Goal: Task Accomplishment & Management: Use online tool/utility

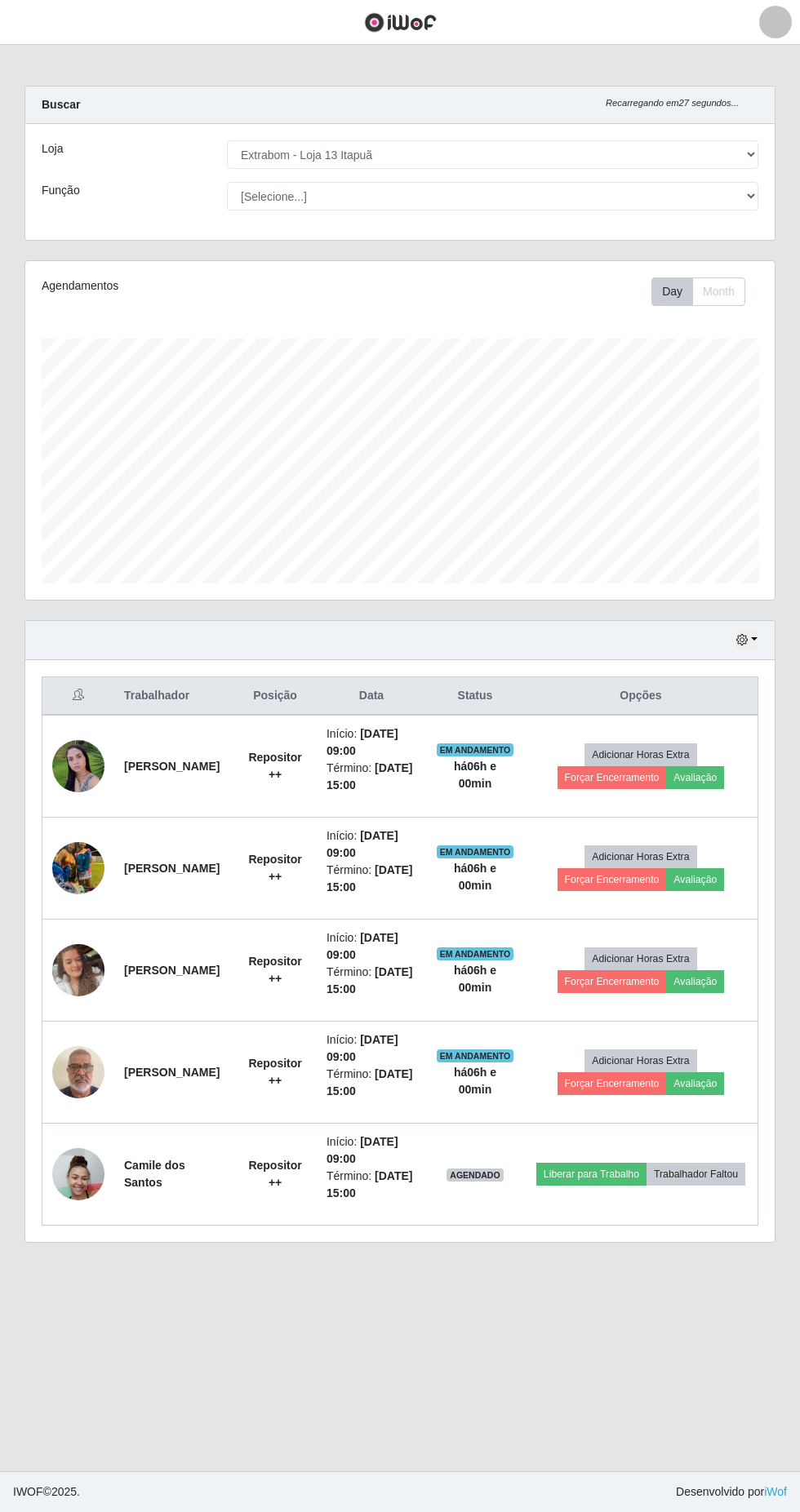
select select "436"
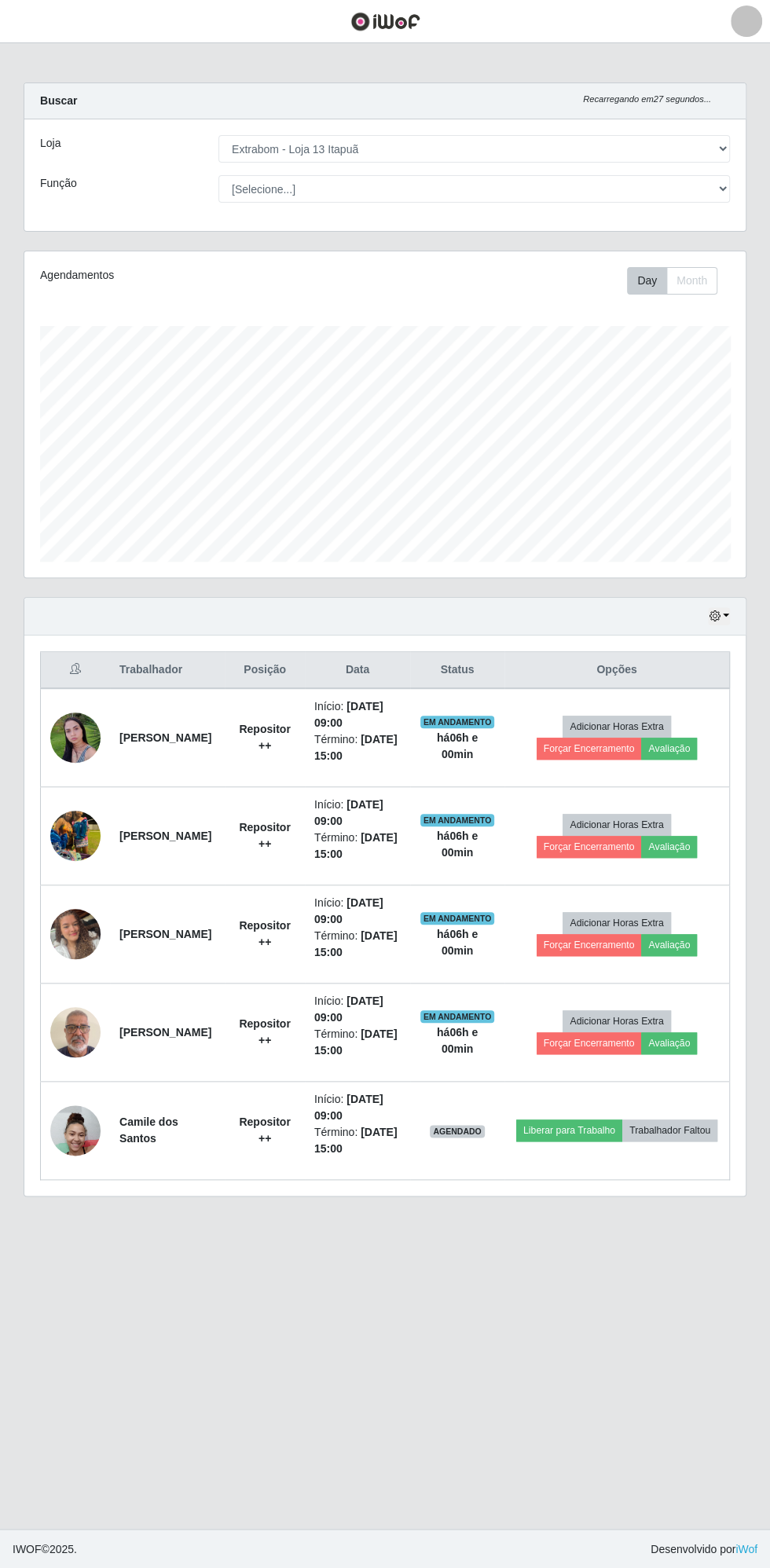
scroll to position [325, 721]
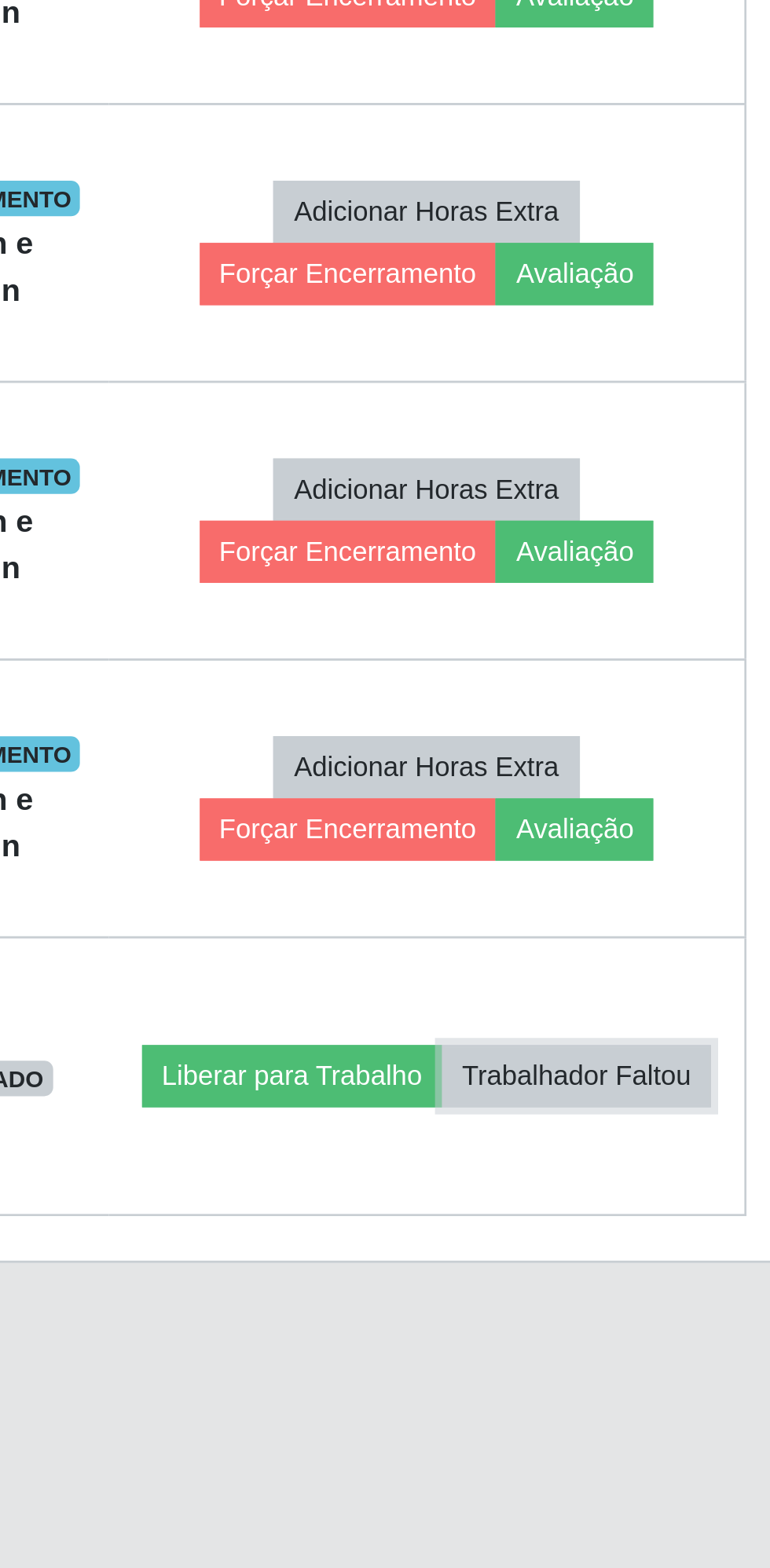
click at [637, 1134] on button "Trabalhador Faltou" at bounding box center [670, 1131] width 95 height 22
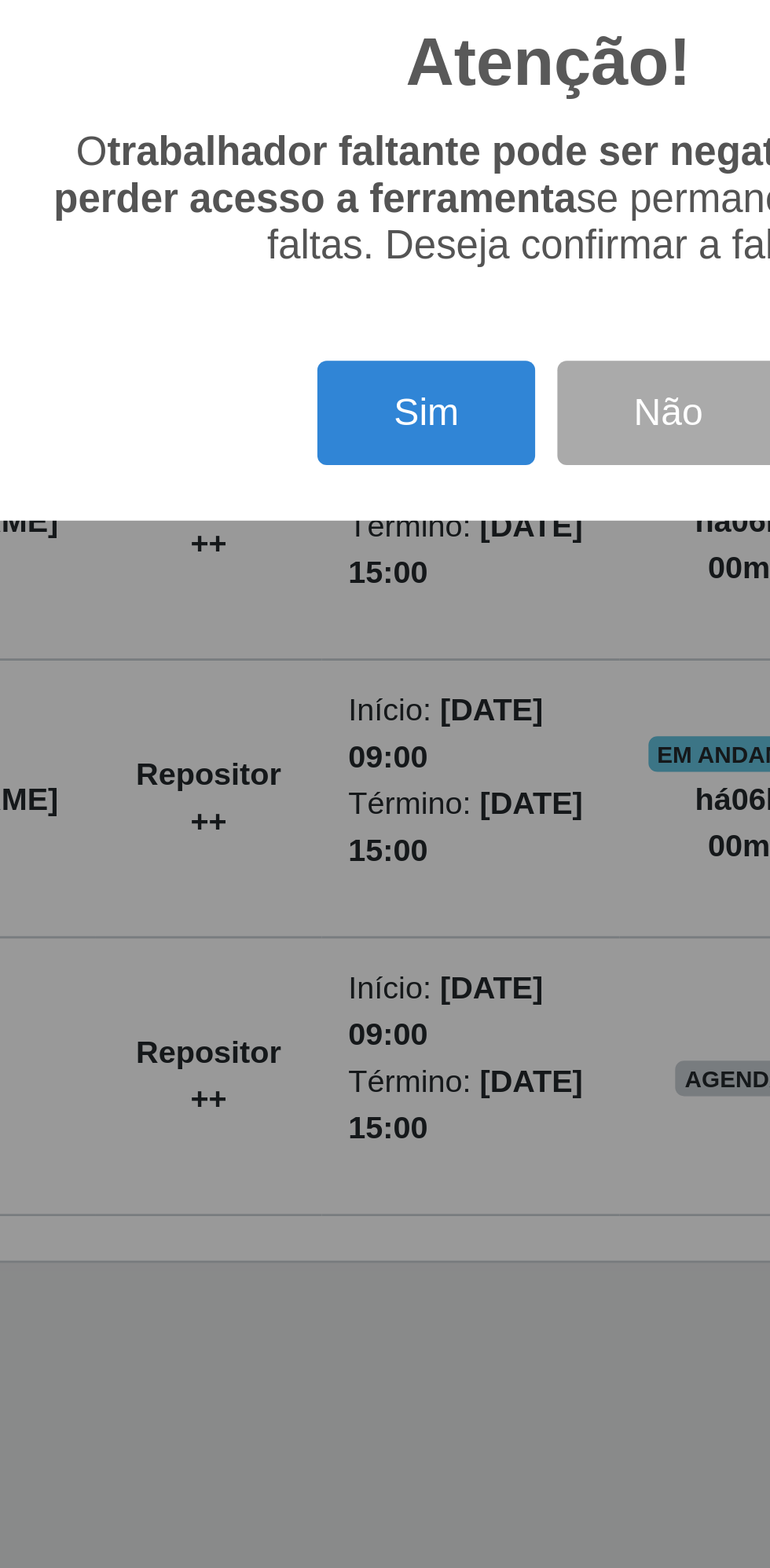
click at [341, 895] on button "Sim" at bounding box center [341, 896] width 76 height 37
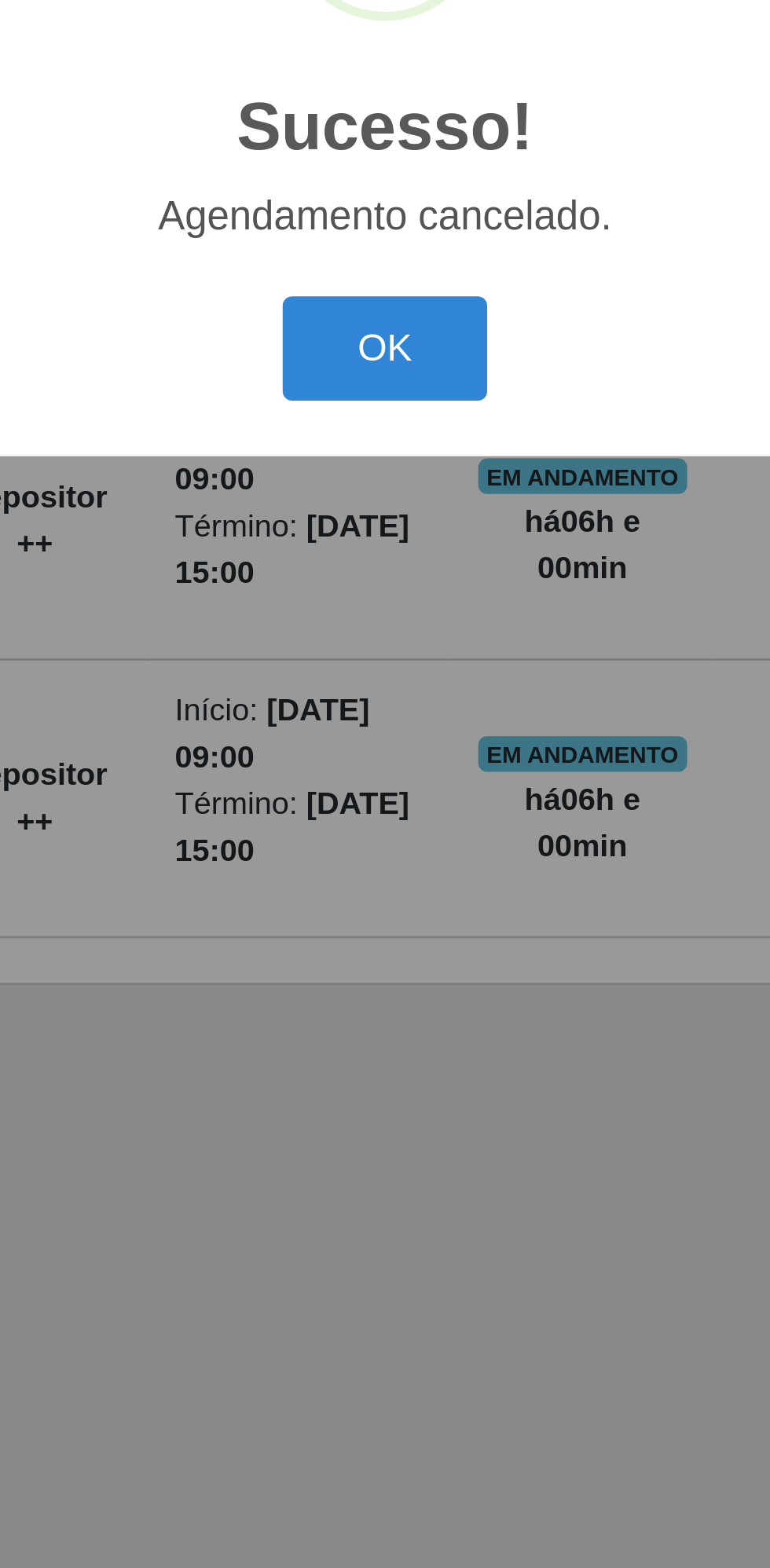
click at [388, 874] on button "OK" at bounding box center [385, 873] width 73 height 37
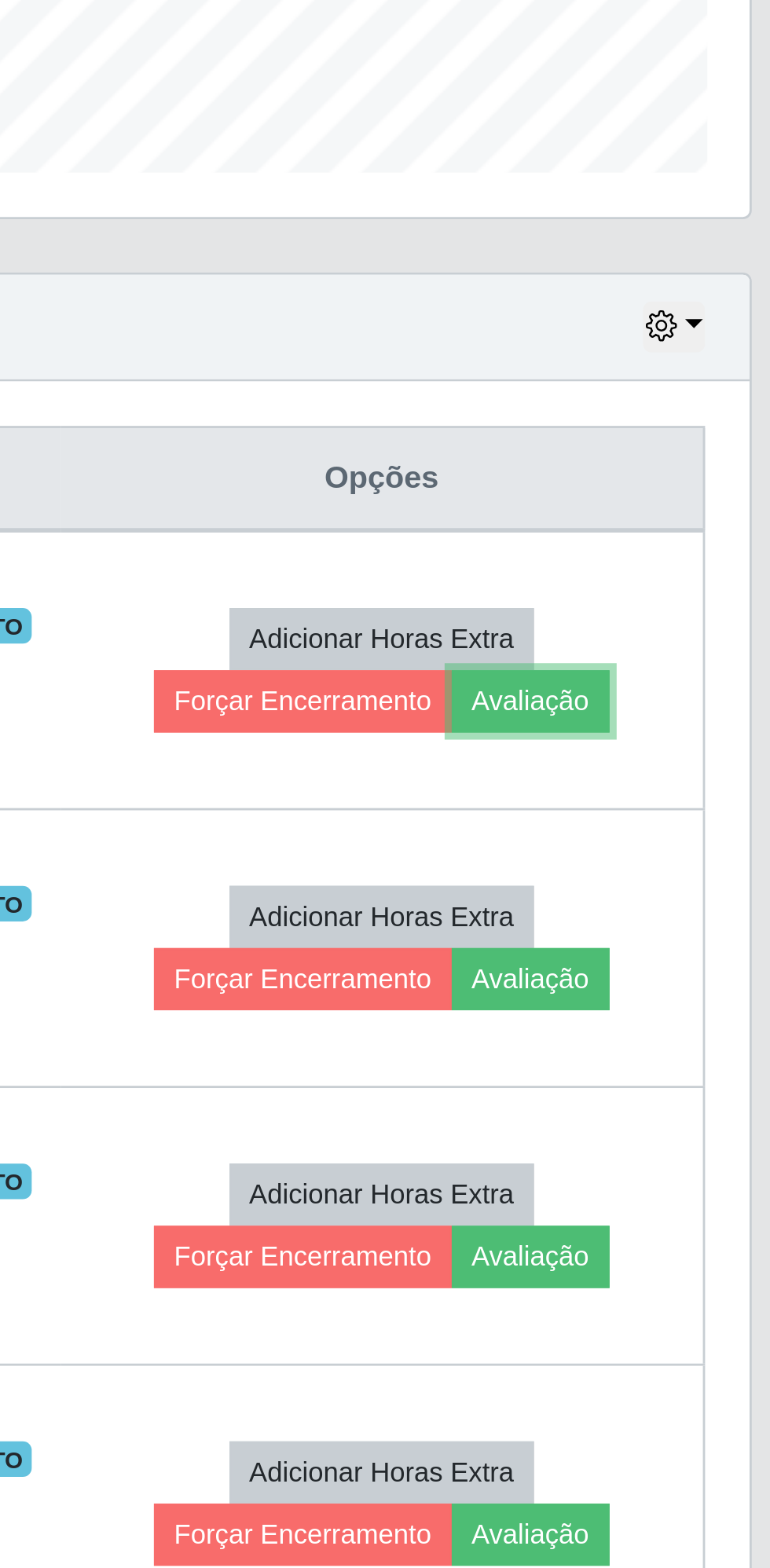
click at [696, 746] on button "Avaliação" at bounding box center [668, 749] width 56 height 22
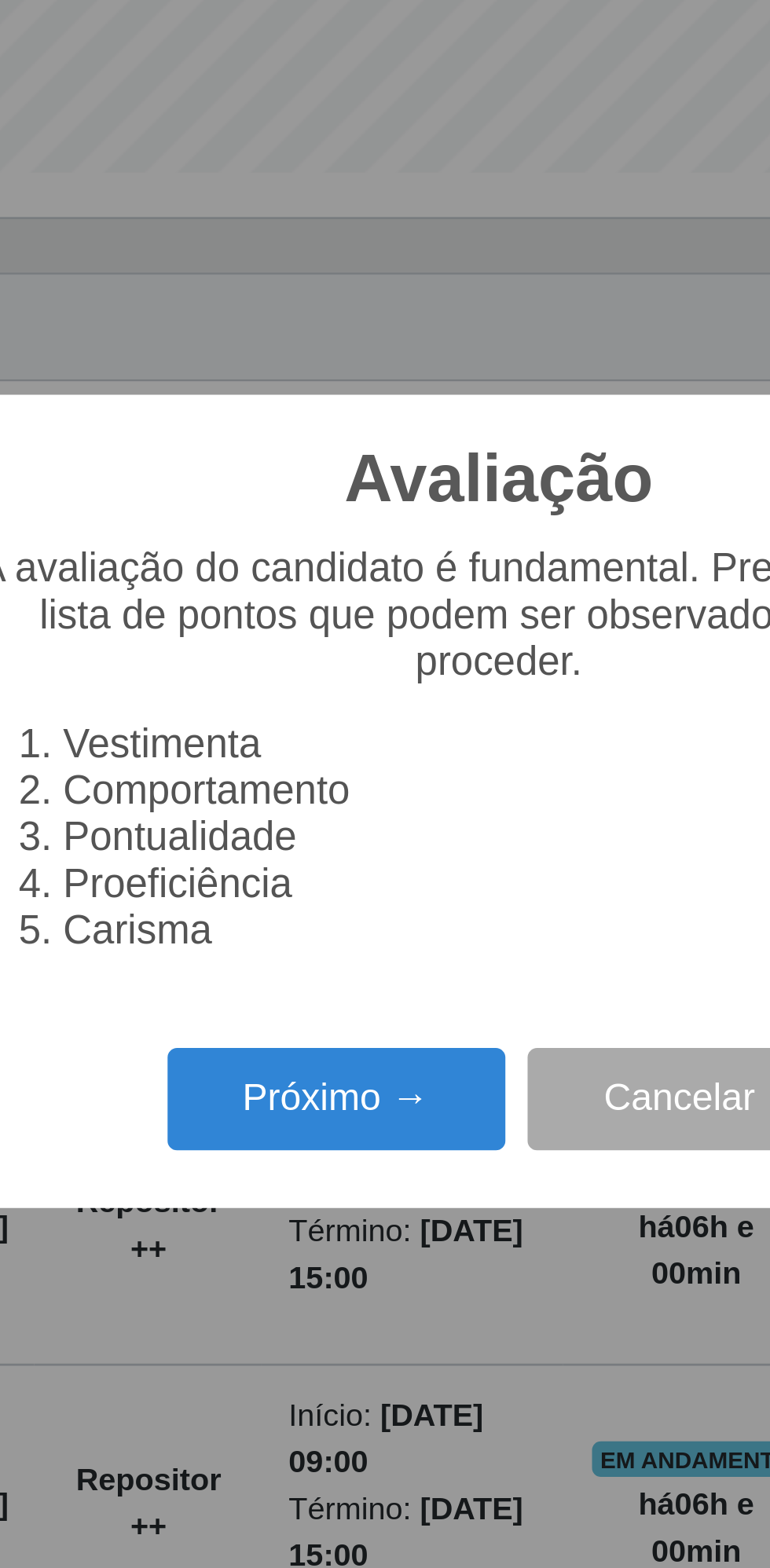
click at [318, 893] on button "Próximo →" at bounding box center [328, 889] width 120 height 37
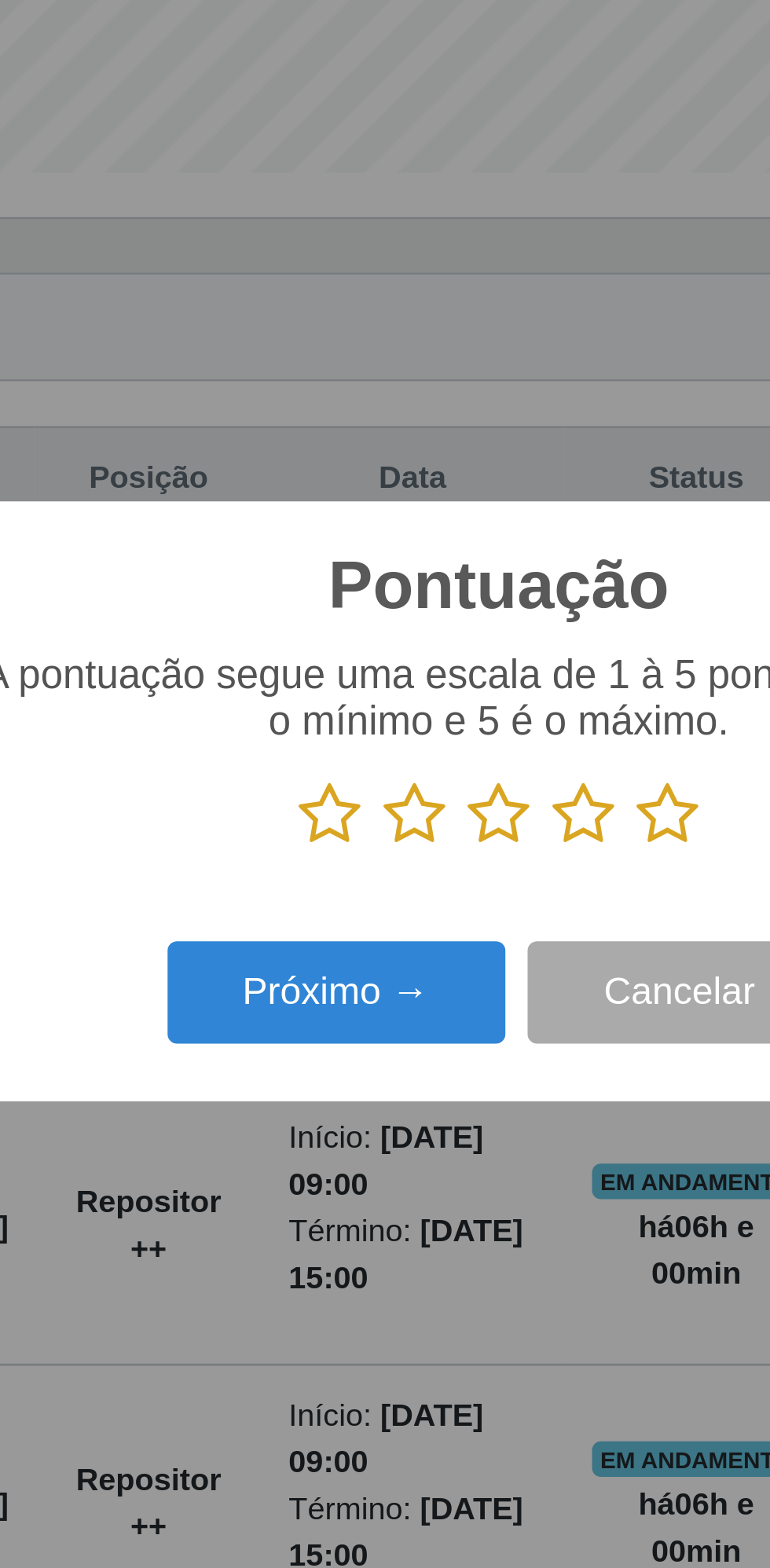
click at [447, 793] on icon at bounding box center [445, 789] width 22 height 24
click at [434, 800] on input "radio" at bounding box center [434, 800] width 0 height 0
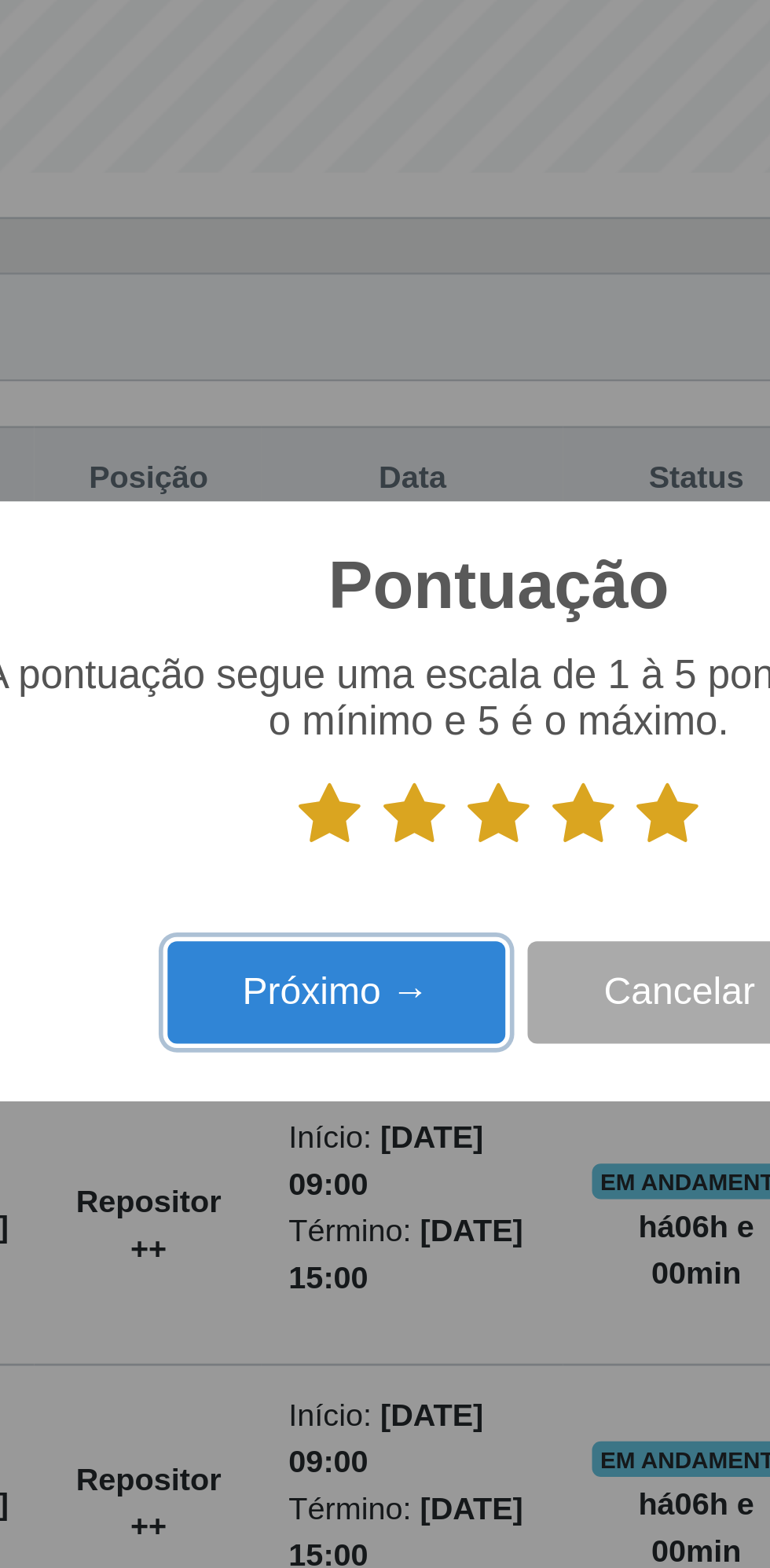
click at [329, 855] on button "Próximo →" at bounding box center [328, 852] width 120 height 37
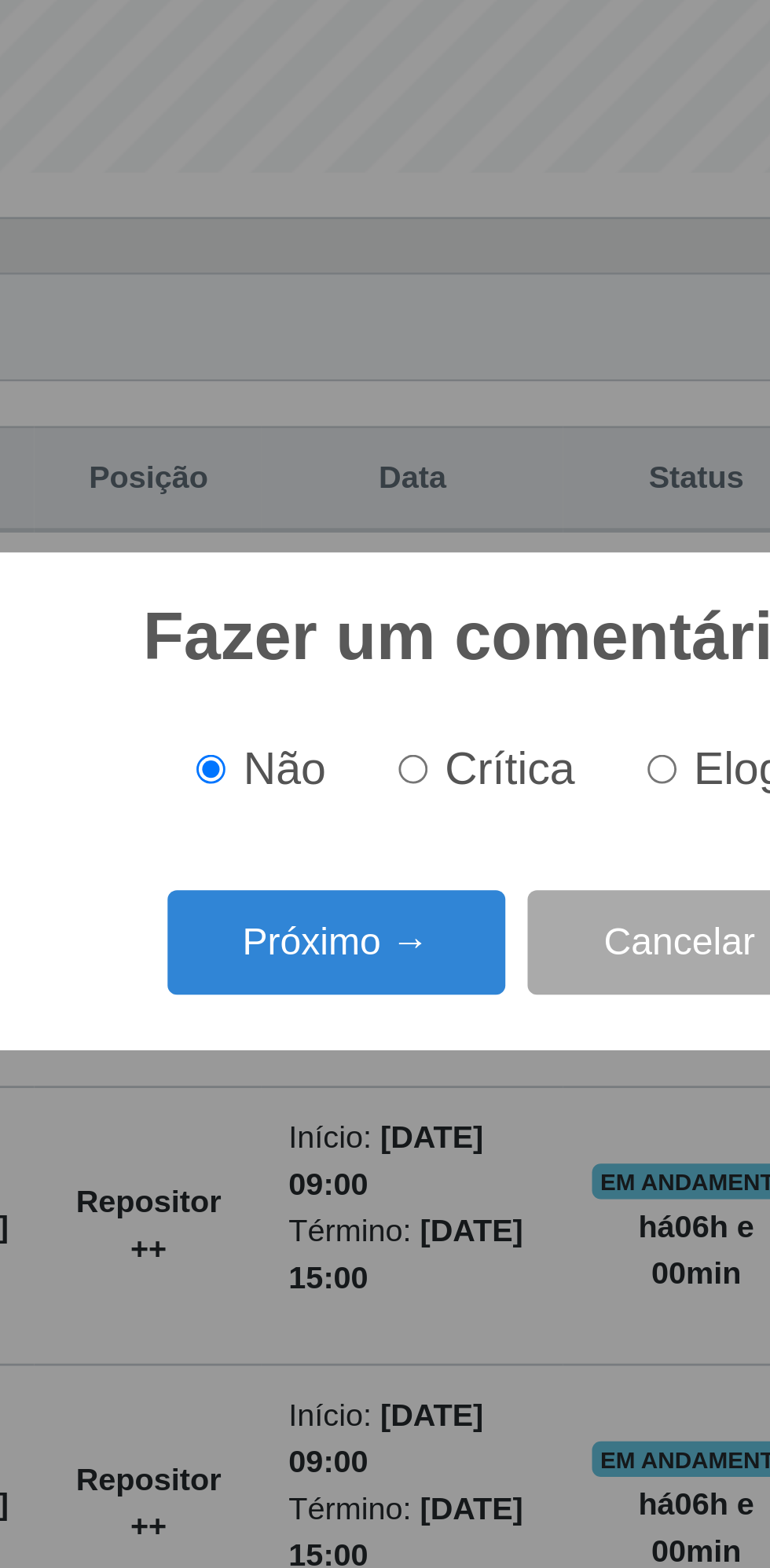
click at [323, 837] on button "Próximo →" at bounding box center [328, 833] width 120 height 37
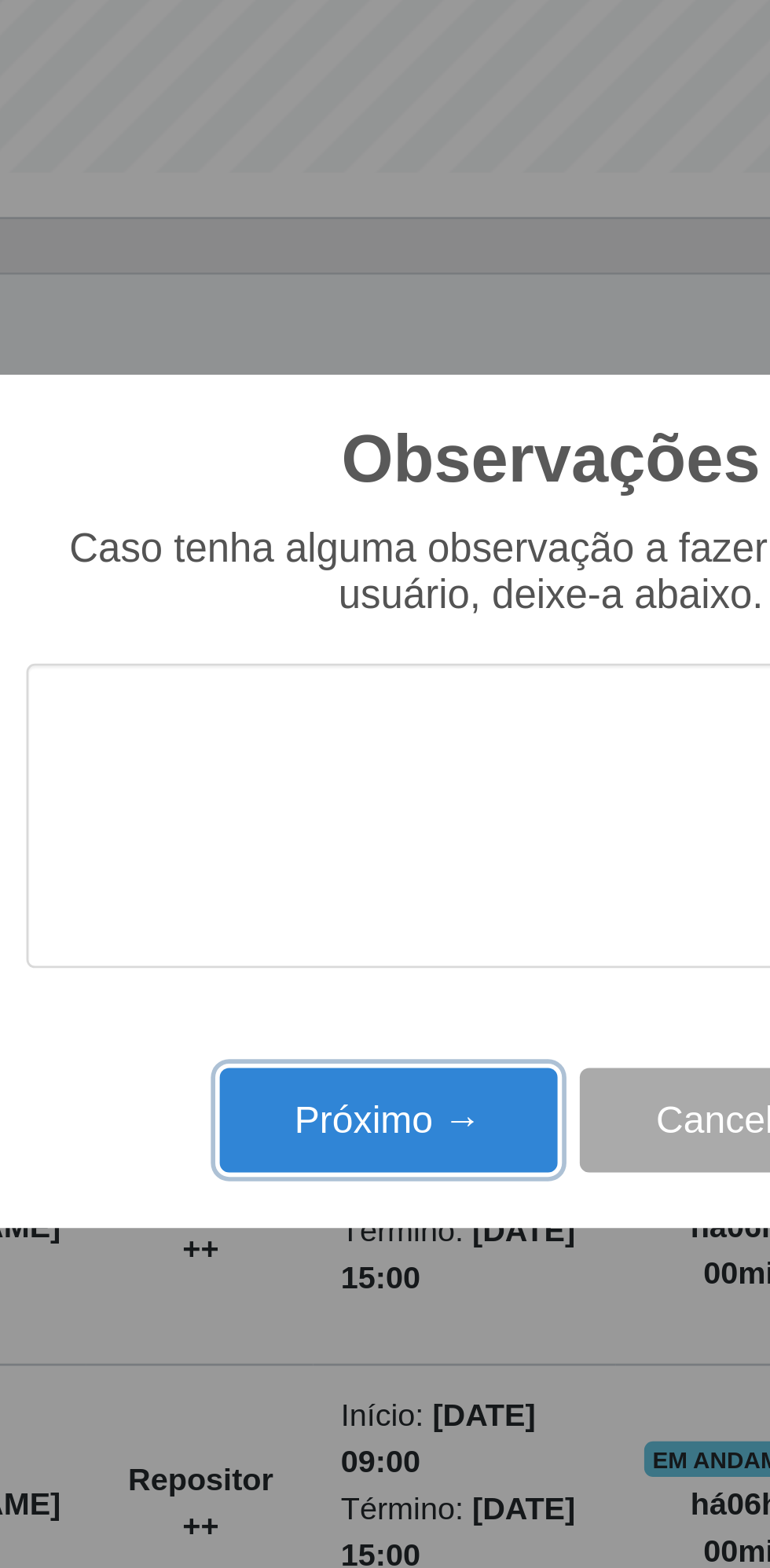
click at [316, 906] on button "Próximo →" at bounding box center [328, 897] width 120 height 37
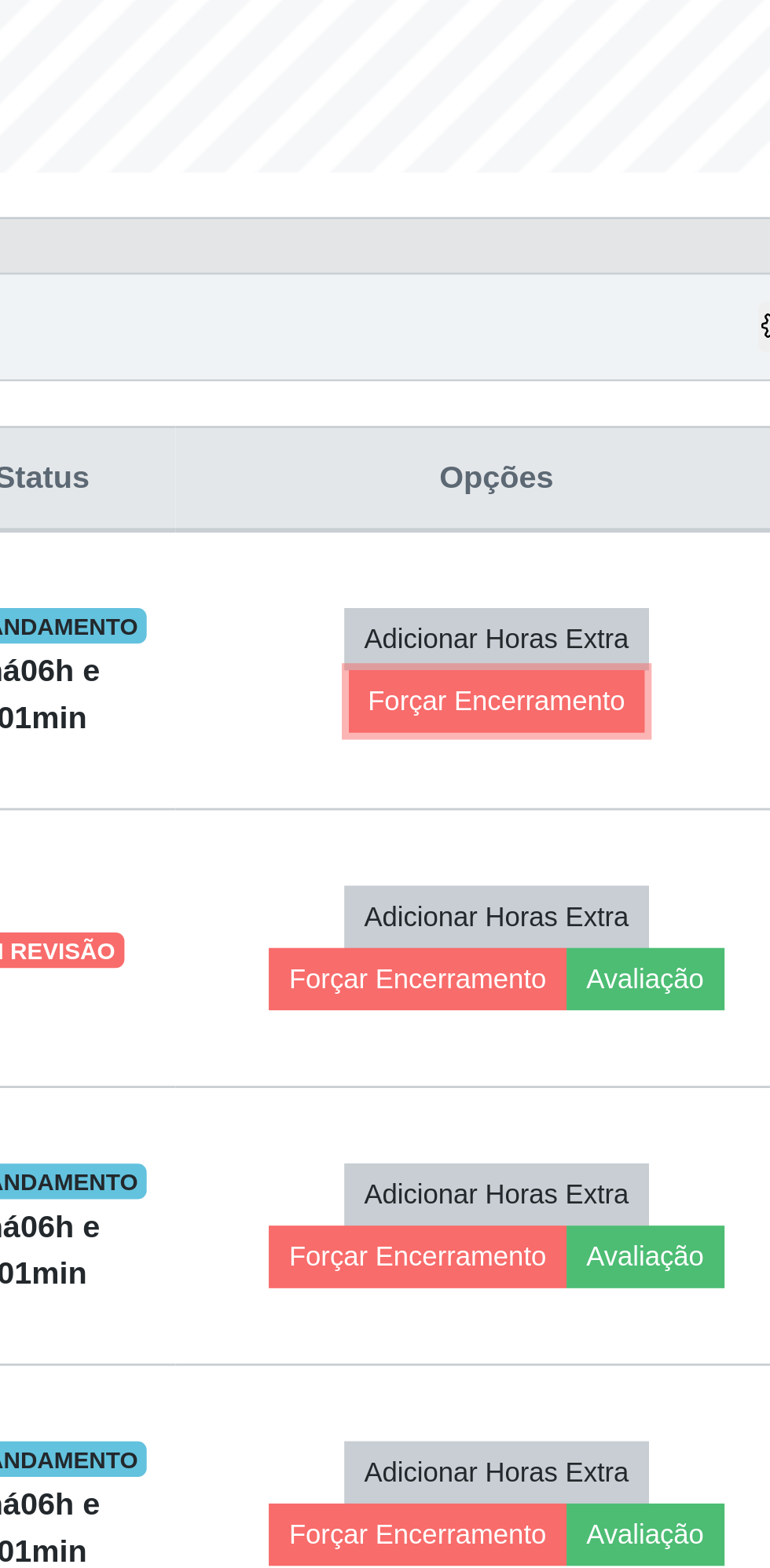
click at [633, 742] on button "Forçar Encerramento" at bounding box center [616, 749] width 105 height 22
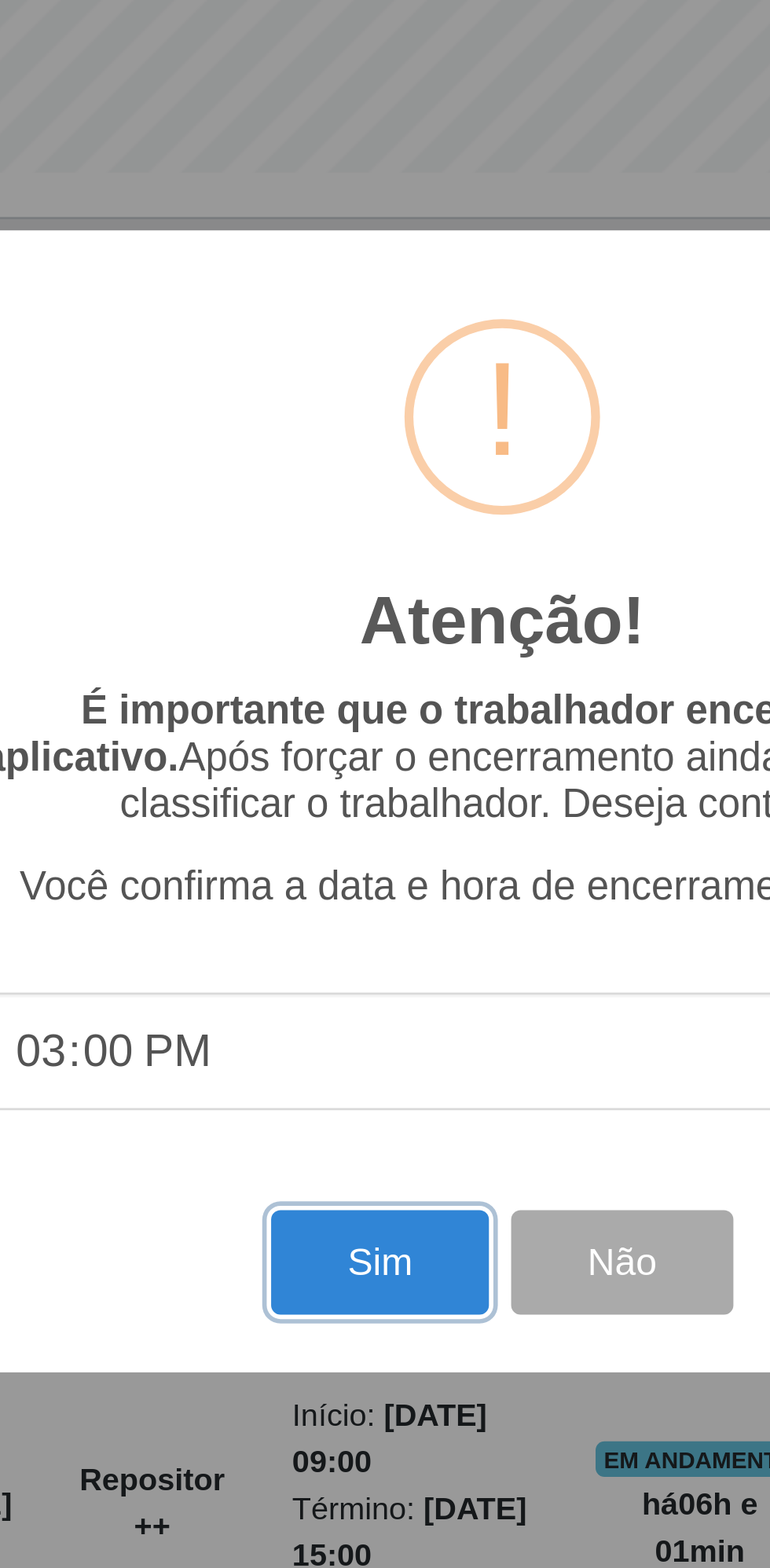
click at [344, 945] on button "Sim" at bounding box center [341, 947] width 76 height 37
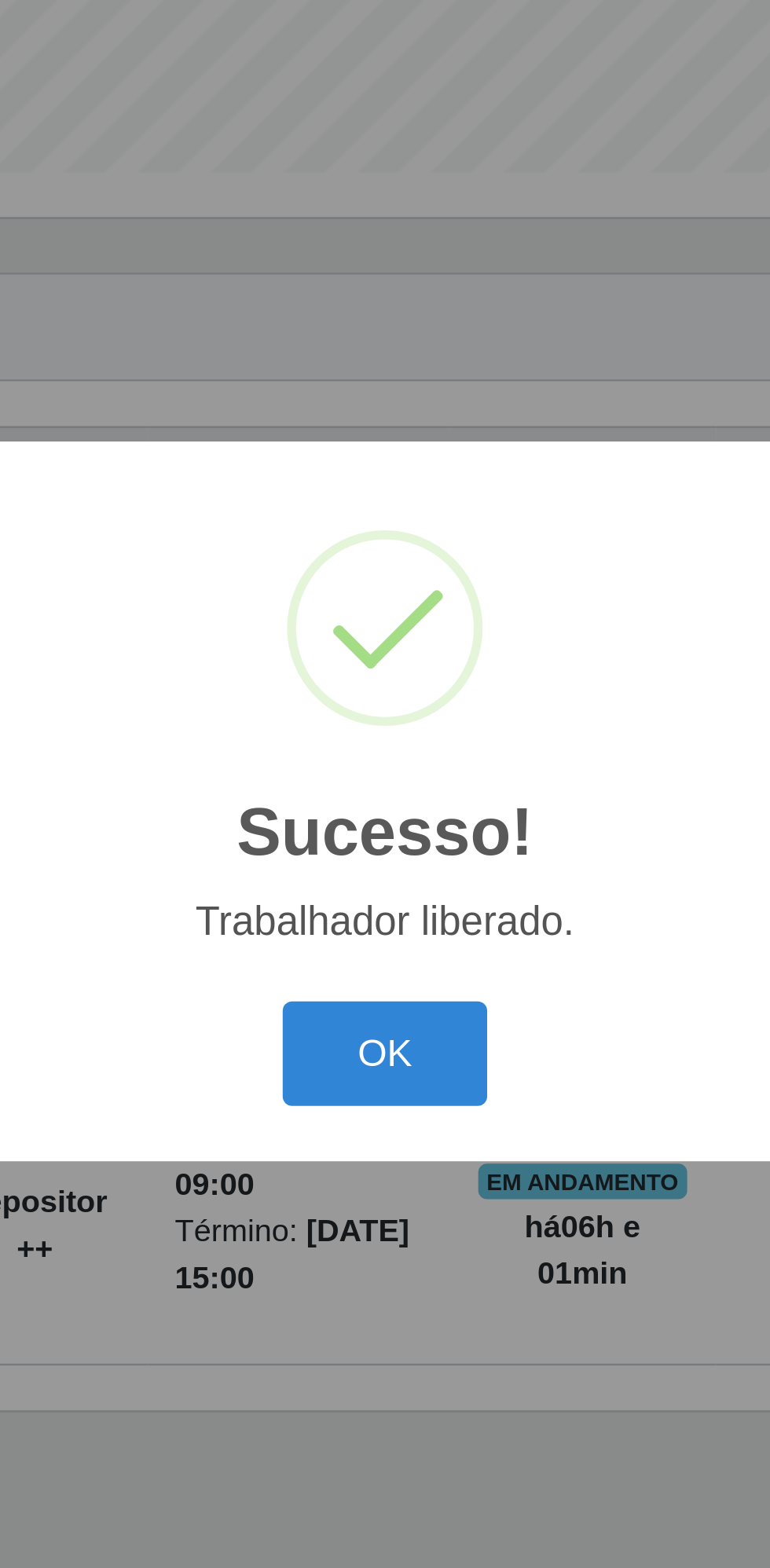
click at [388, 875] on button "OK" at bounding box center [385, 873] width 73 height 37
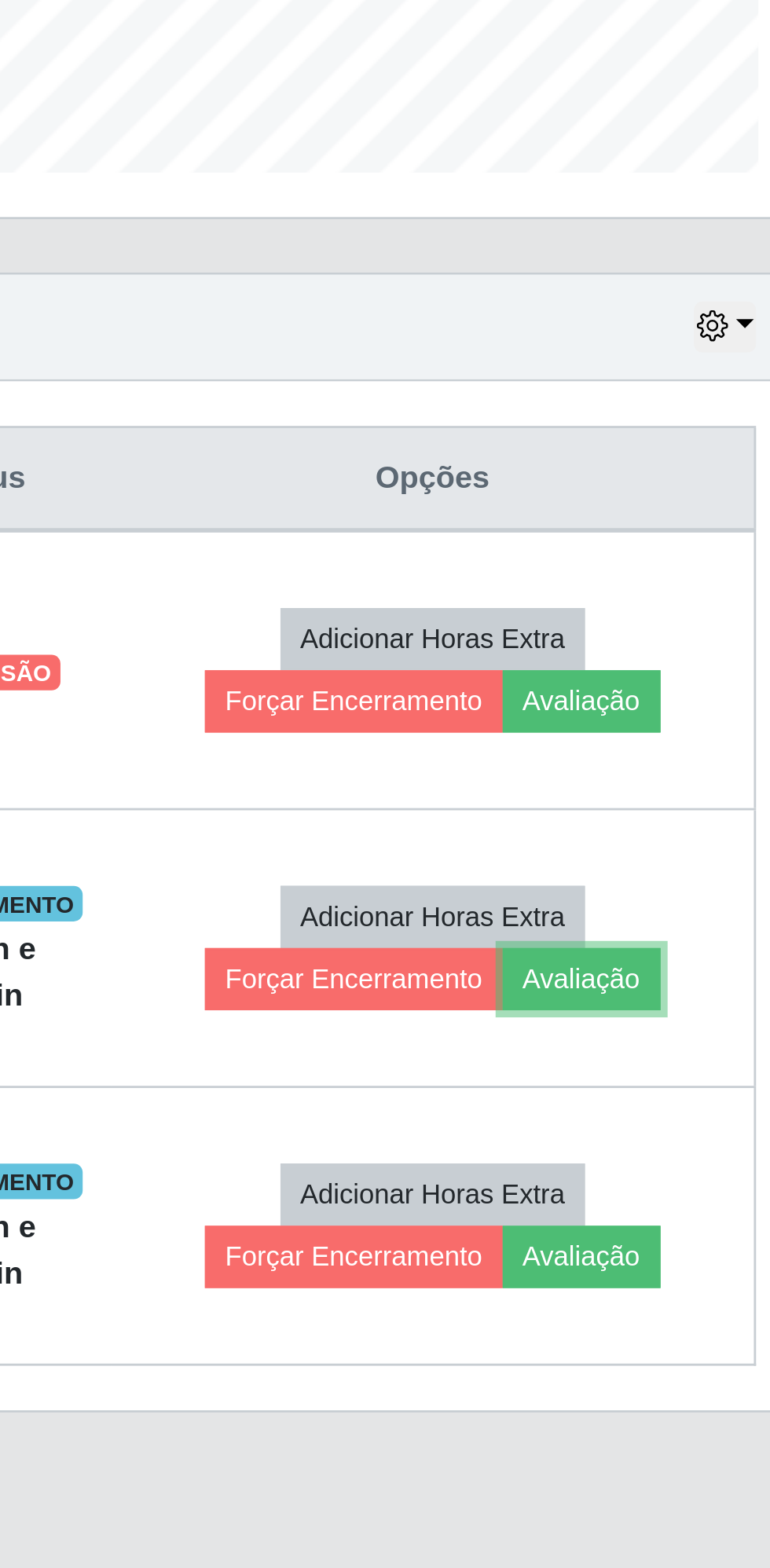
click at [686, 842] on button "Avaliação" at bounding box center [668, 847] width 56 height 22
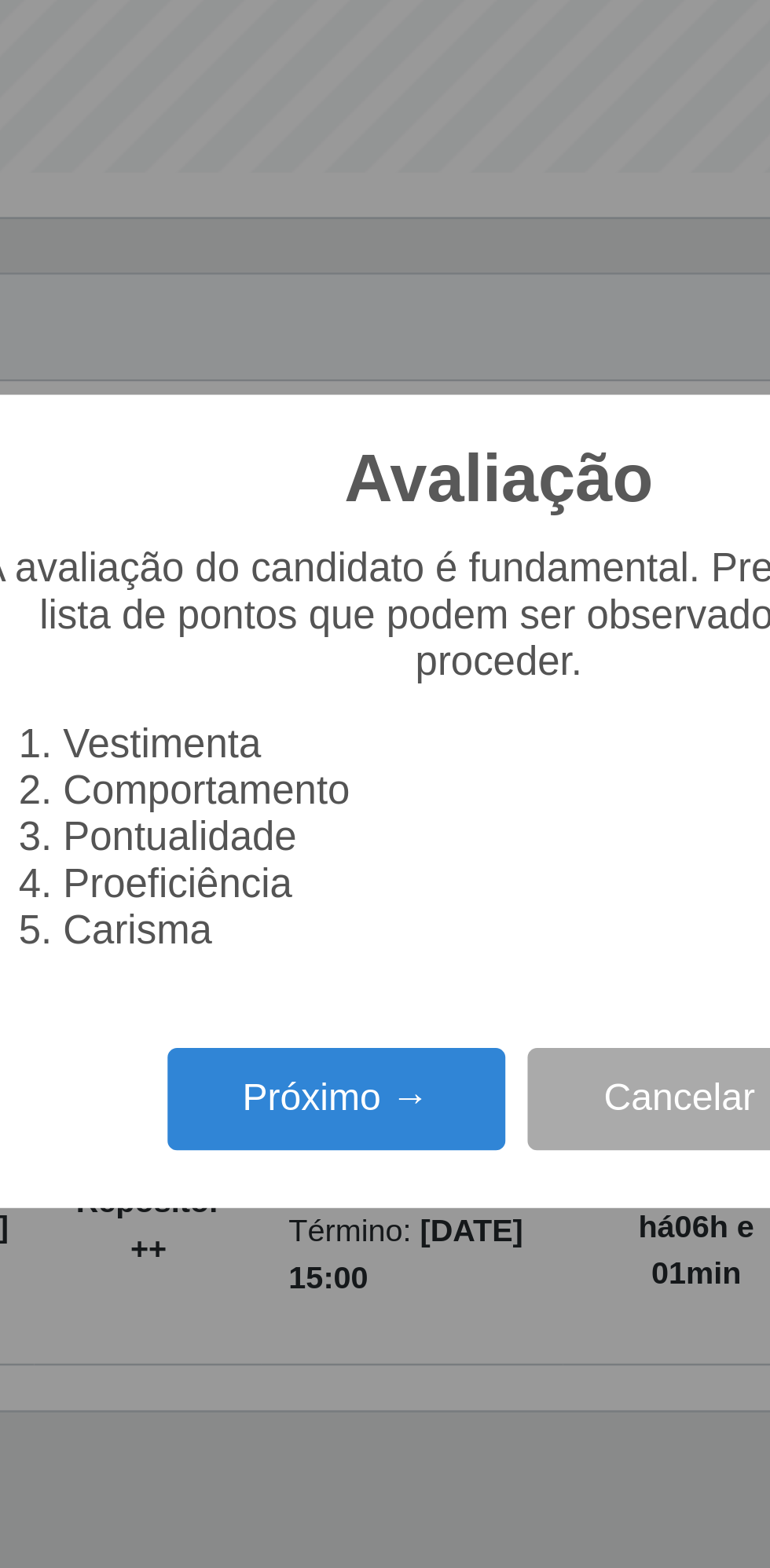
click at [324, 893] on button "Próximo →" at bounding box center [328, 889] width 120 height 37
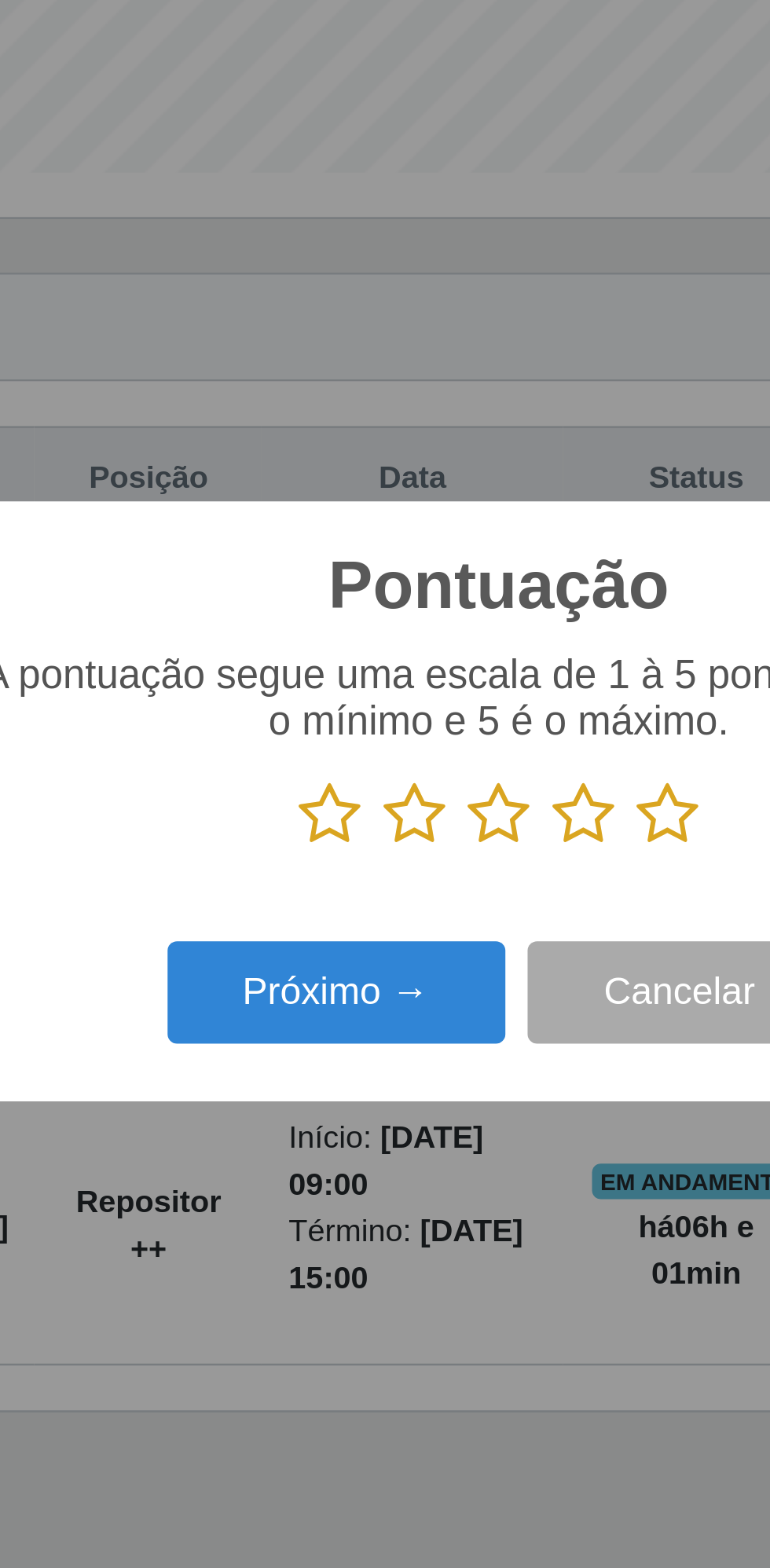
click at [449, 787] on icon at bounding box center [445, 789] width 22 height 24
click at [434, 800] on input "radio" at bounding box center [434, 800] width 0 height 0
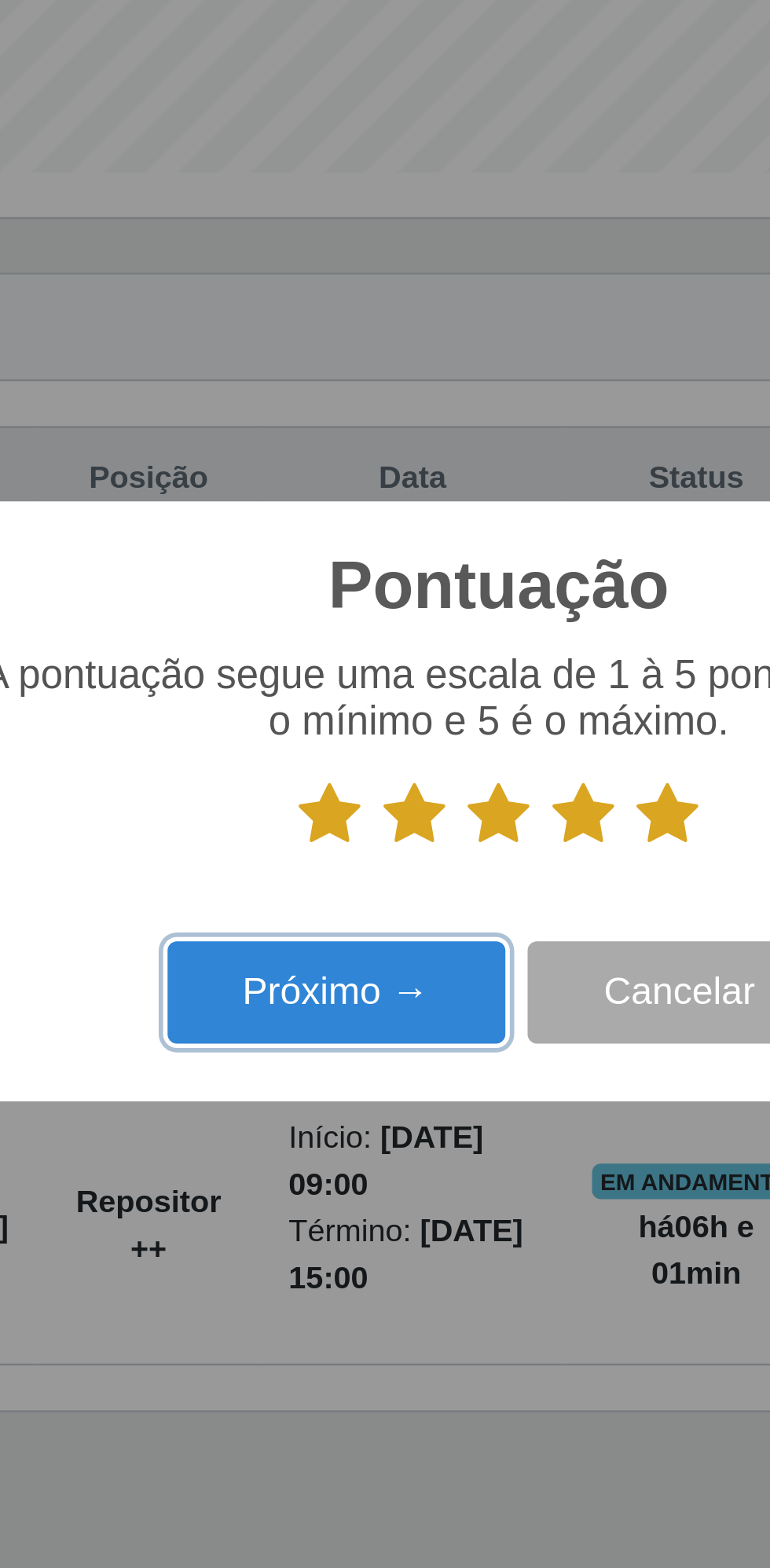
click at [318, 848] on button "Próximo →" at bounding box center [328, 852] width 120 height 37
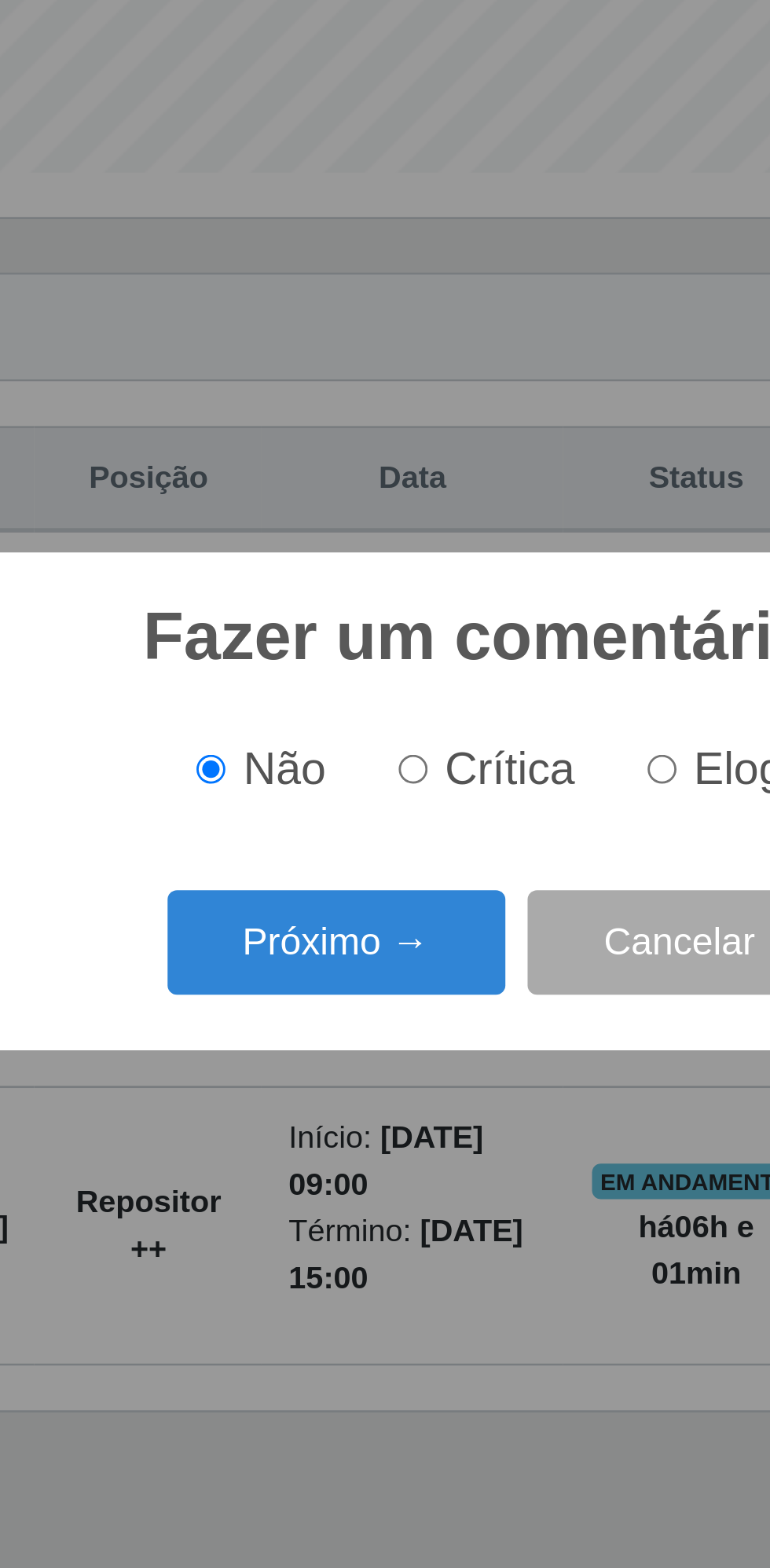
click at [318, 834] on button "Próximo →" at bounding box center [328, 833] width 120 height 37
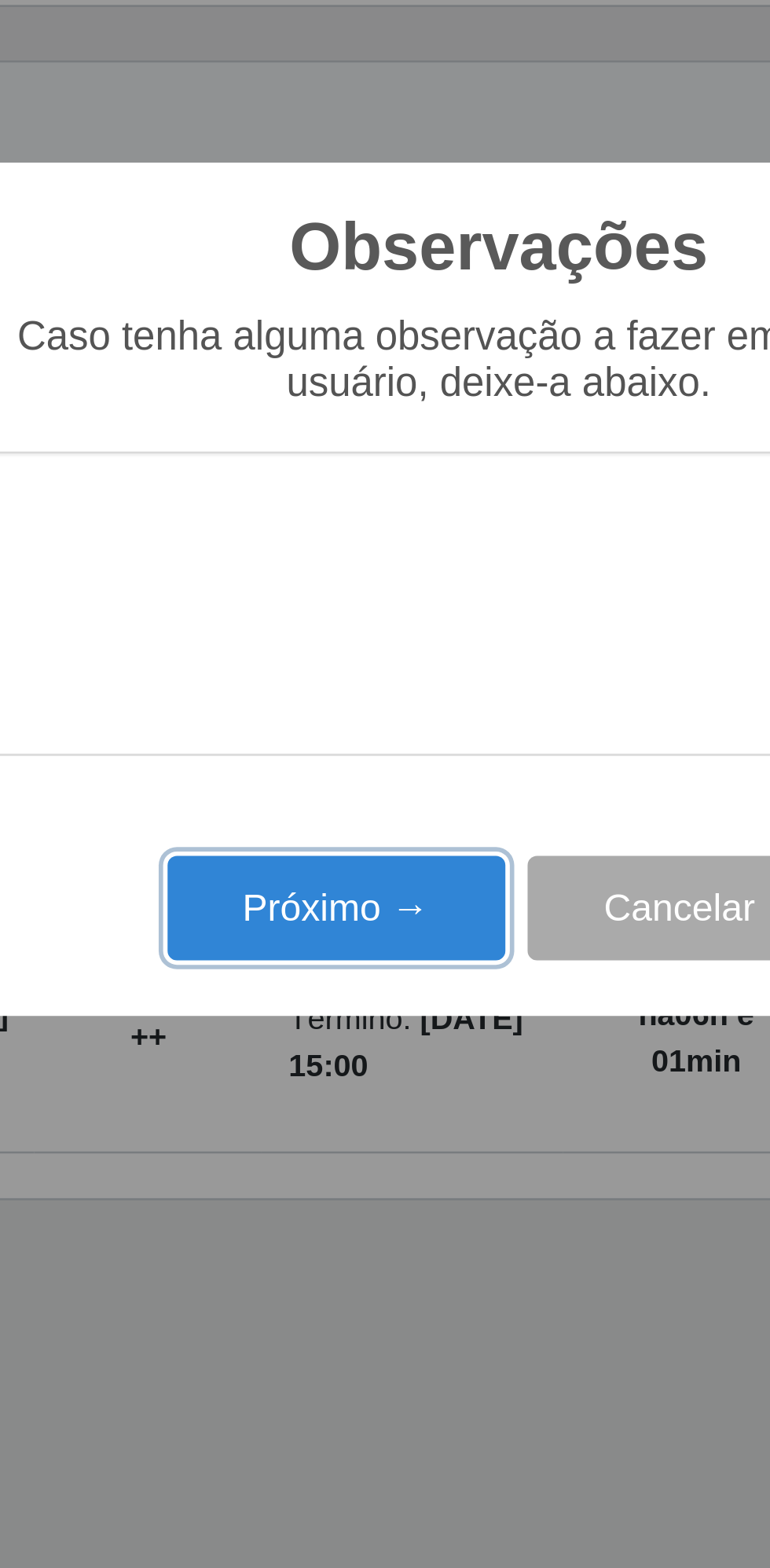
click at [321, 893] on button "Próximo →" at bounding box center [328, 897] width 120 height 37
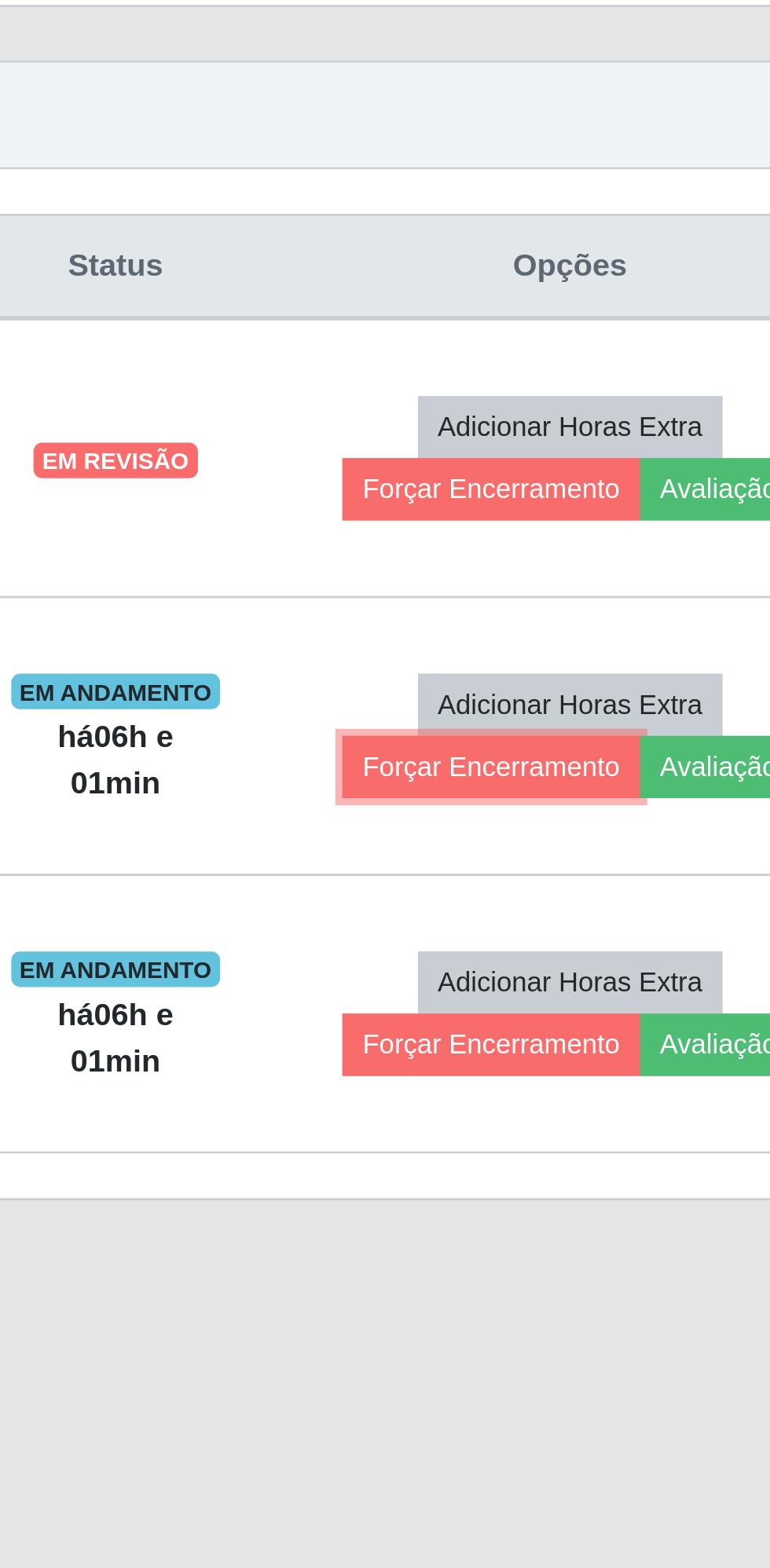
click at [577, 839] on button "Forçar Encerramento" at bounding box center [588, 847] width 105 height 22
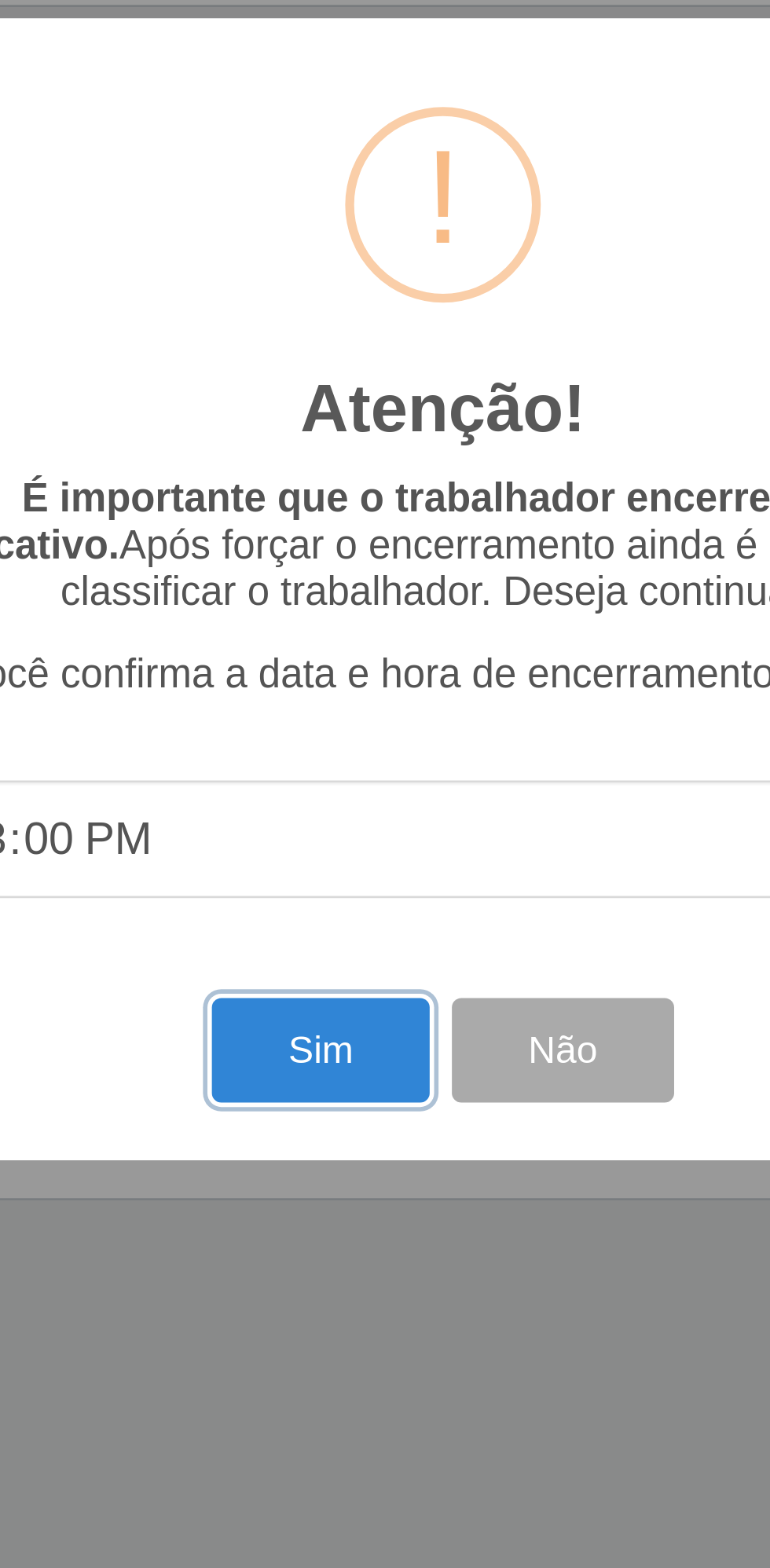
click at [336, 948] on button "Sim" at bounding box center [341, 947] width 76 height 37
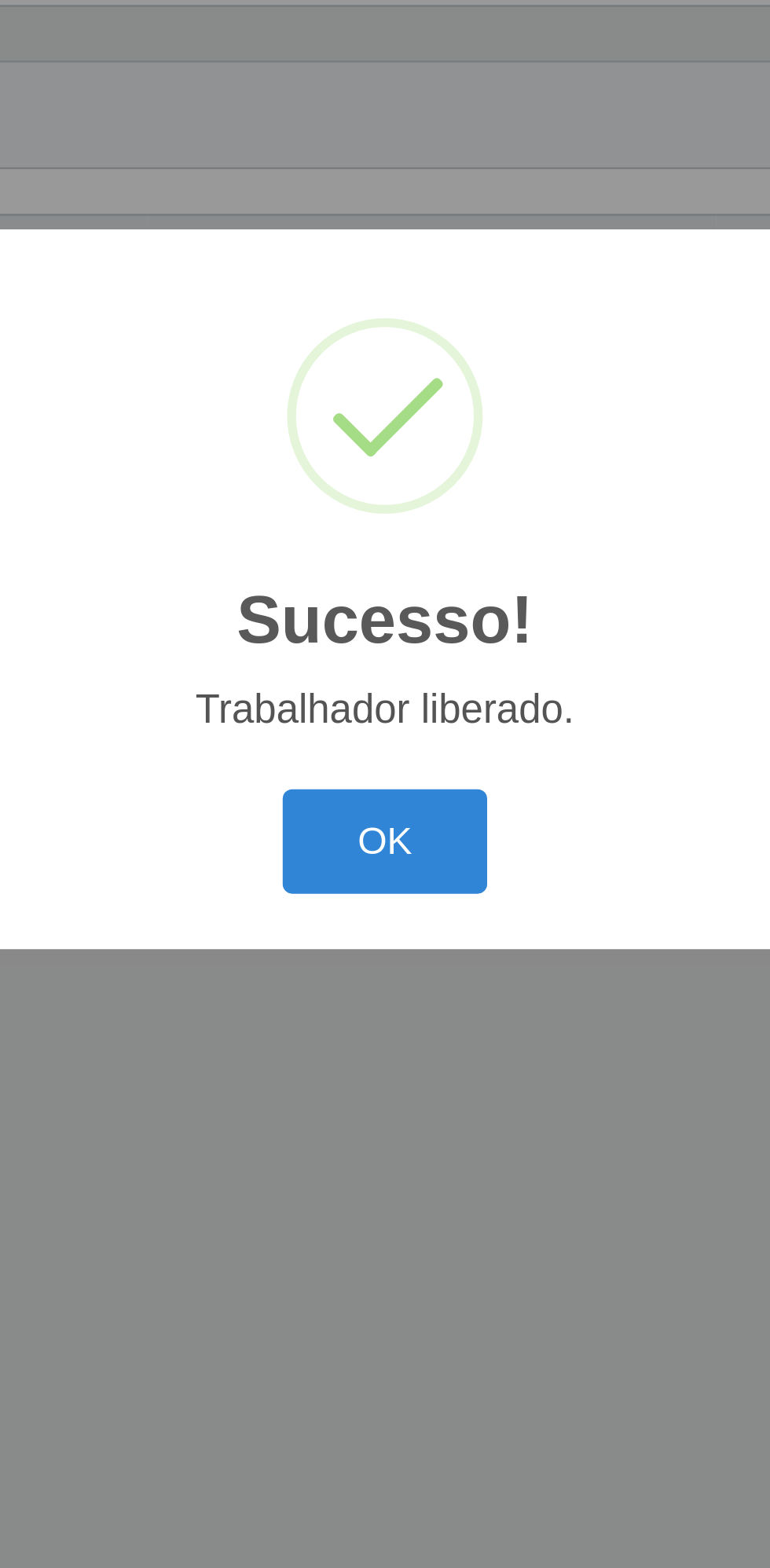
click at [385, 873] on button "OK" at bounding box center [385, 873] width 73 height 37
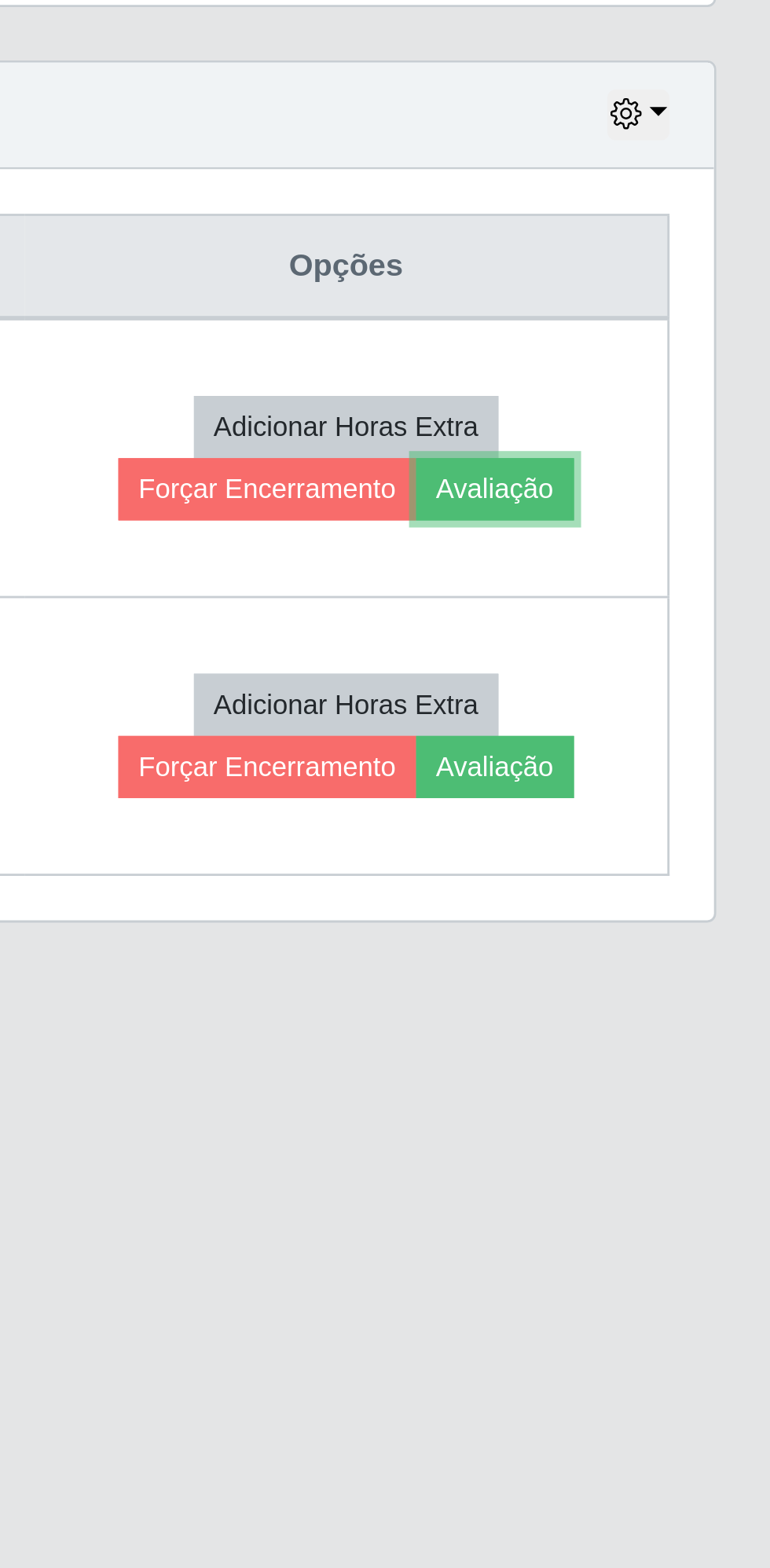
click at [690, 740] on button "Avaliação" at bounding box center [668, 749] width 56 height 22
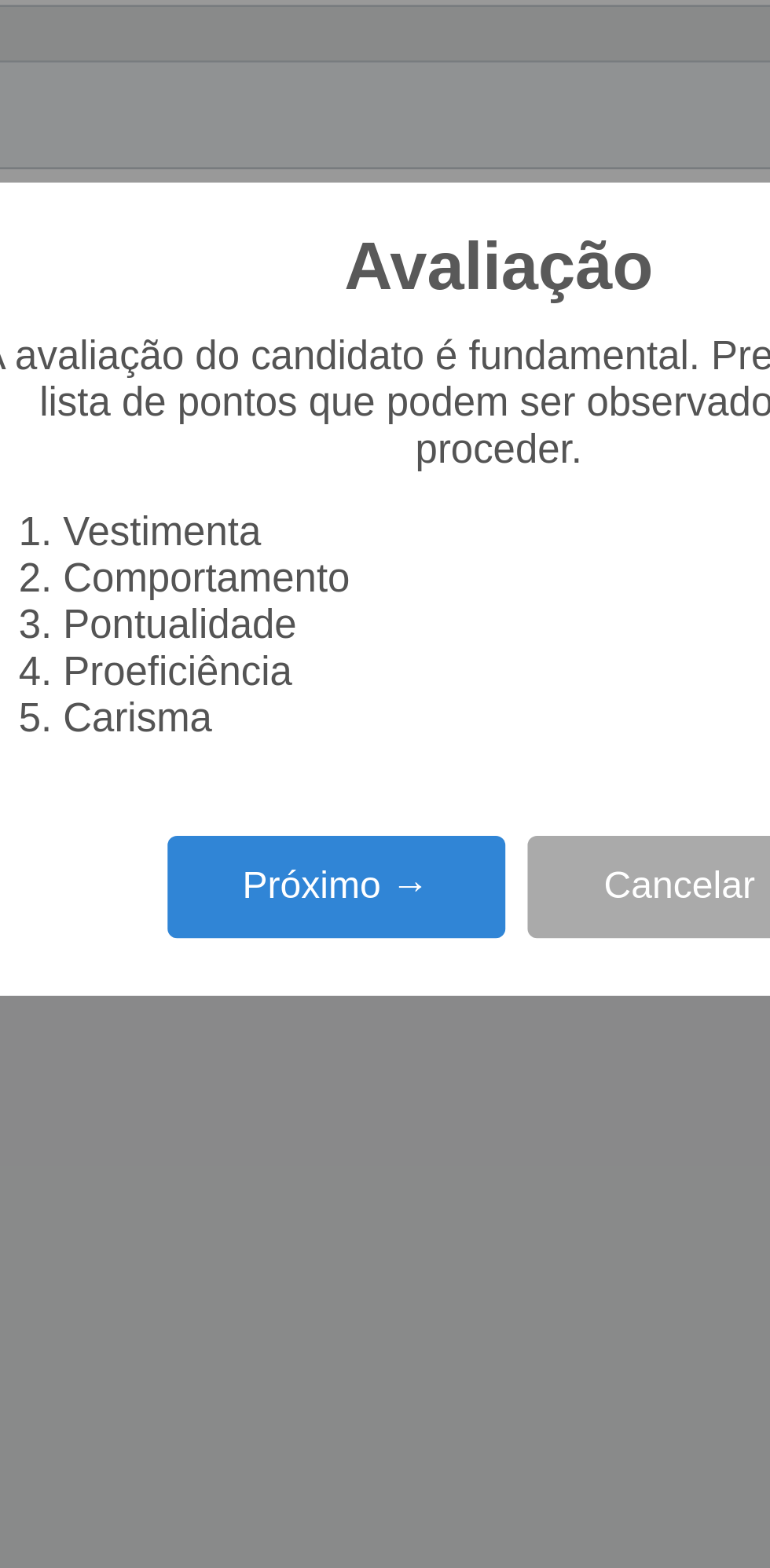
click at [315, 883] on button "Próximo →" at bounding box center [328, 889] width 120 height 37
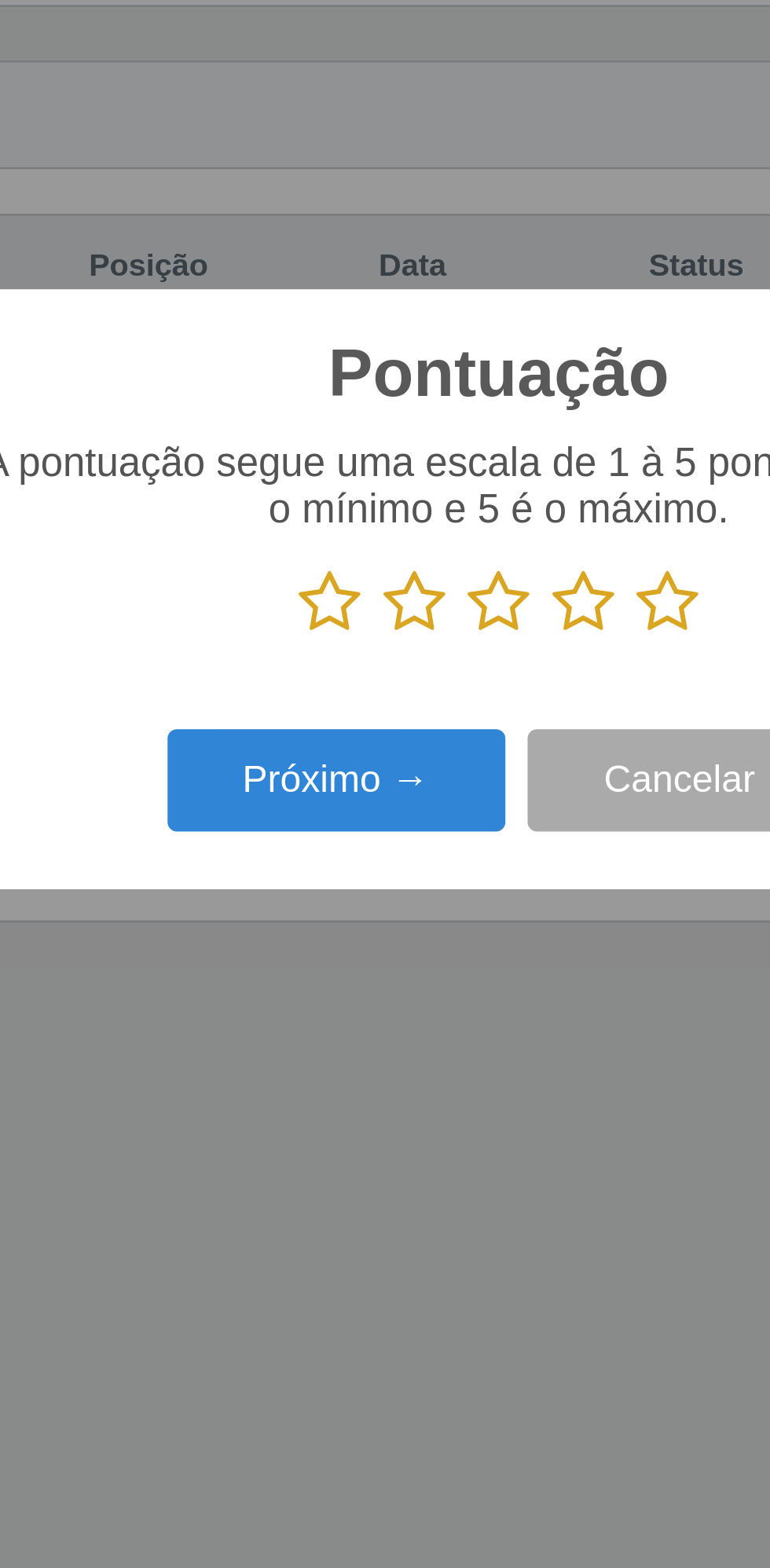
click at [447, 788] on icon at bounding box center [445, 789] width 22 height 24
click at [434, 800] on input "radio" at bounding box center [434, 800] width 0 height 0
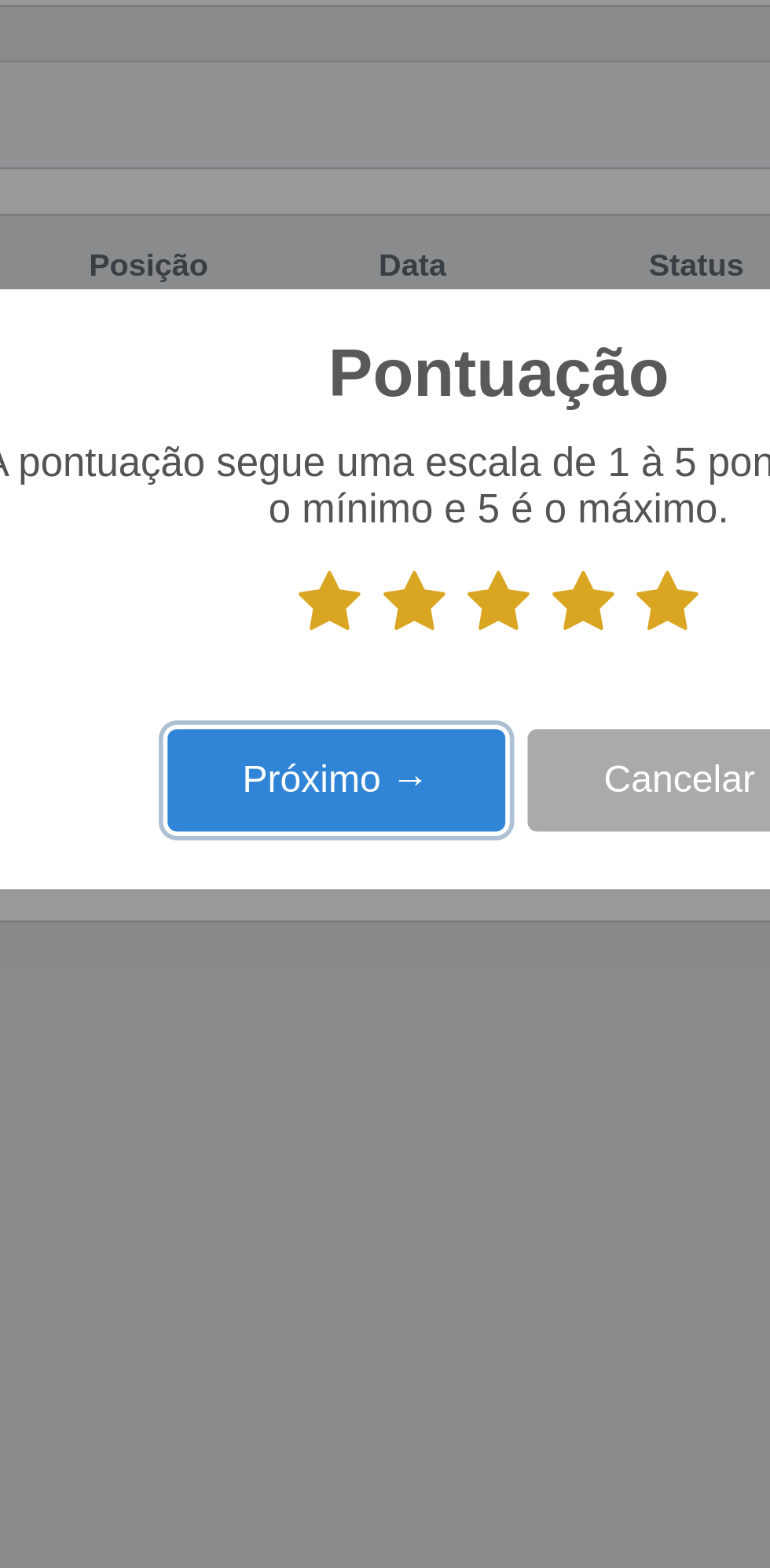
click at [323, 851] on button "Próximo →" at bounding box center [328, 852] width 120 height 37
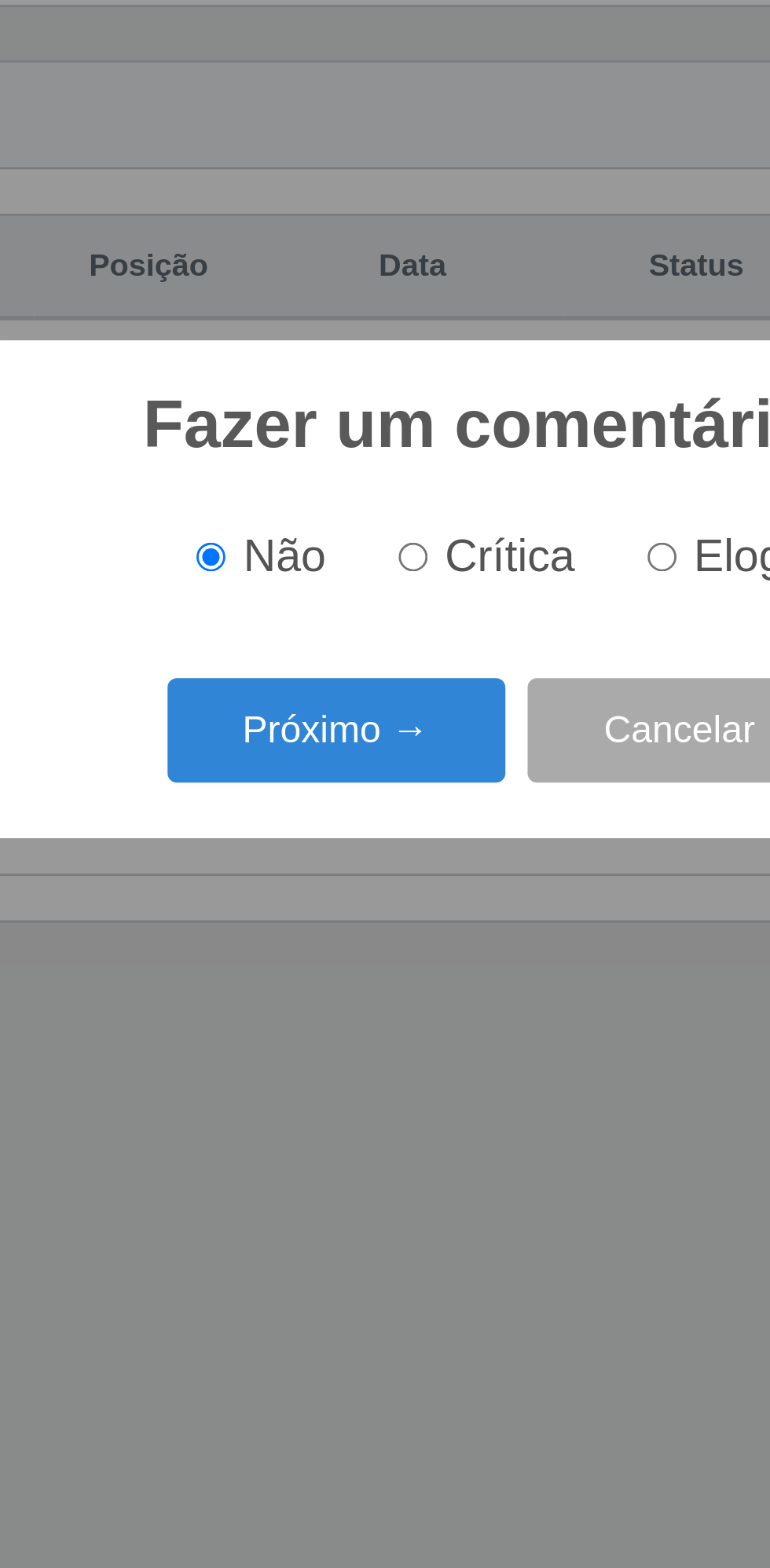
click at [320, 825] on button "Próximo →" at bounding box center [328, 833] width 120 height 37
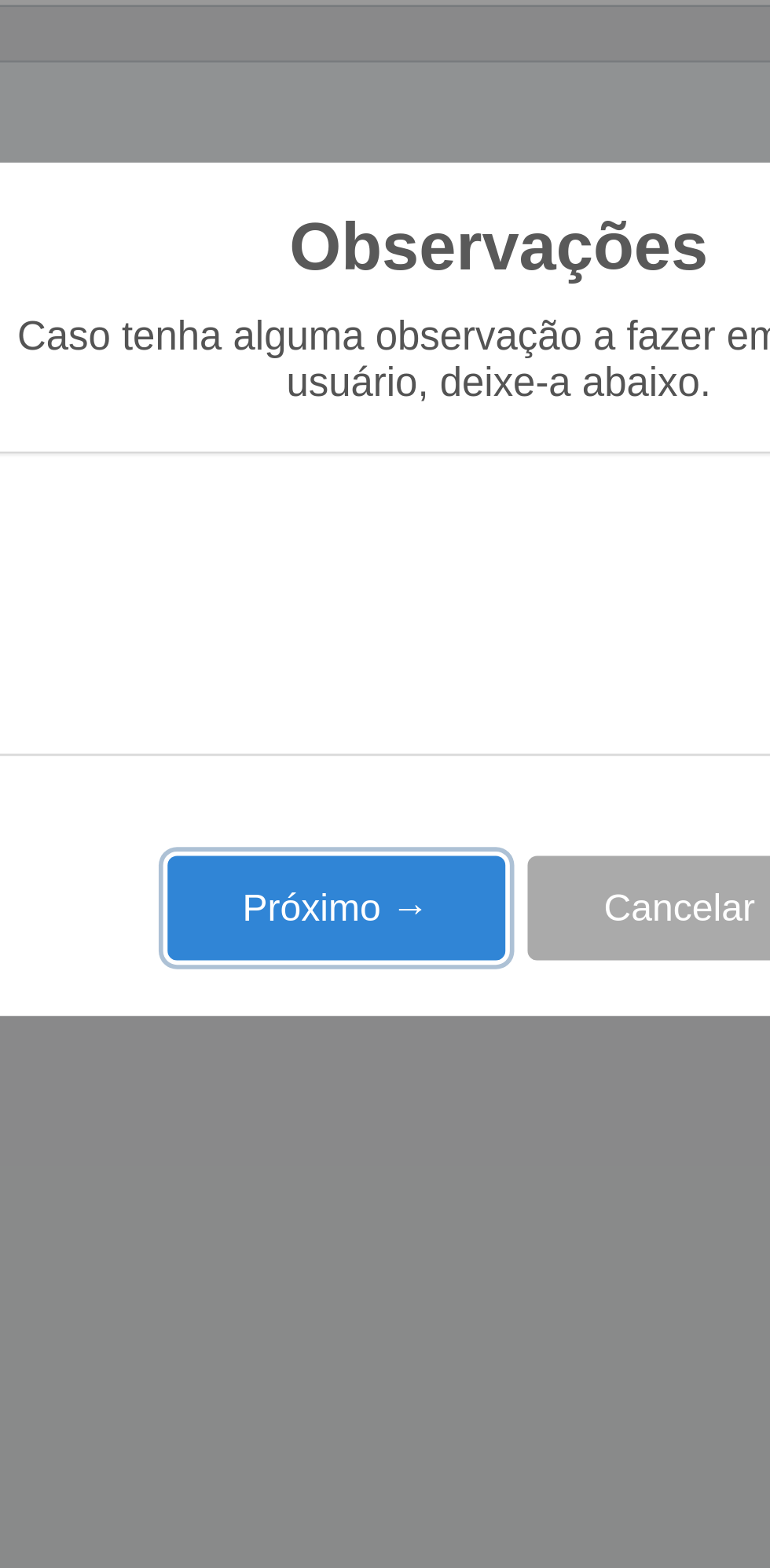
click at [313, 891] on button "Próximo →" at bounding box center [328, 897] width 120 height 37
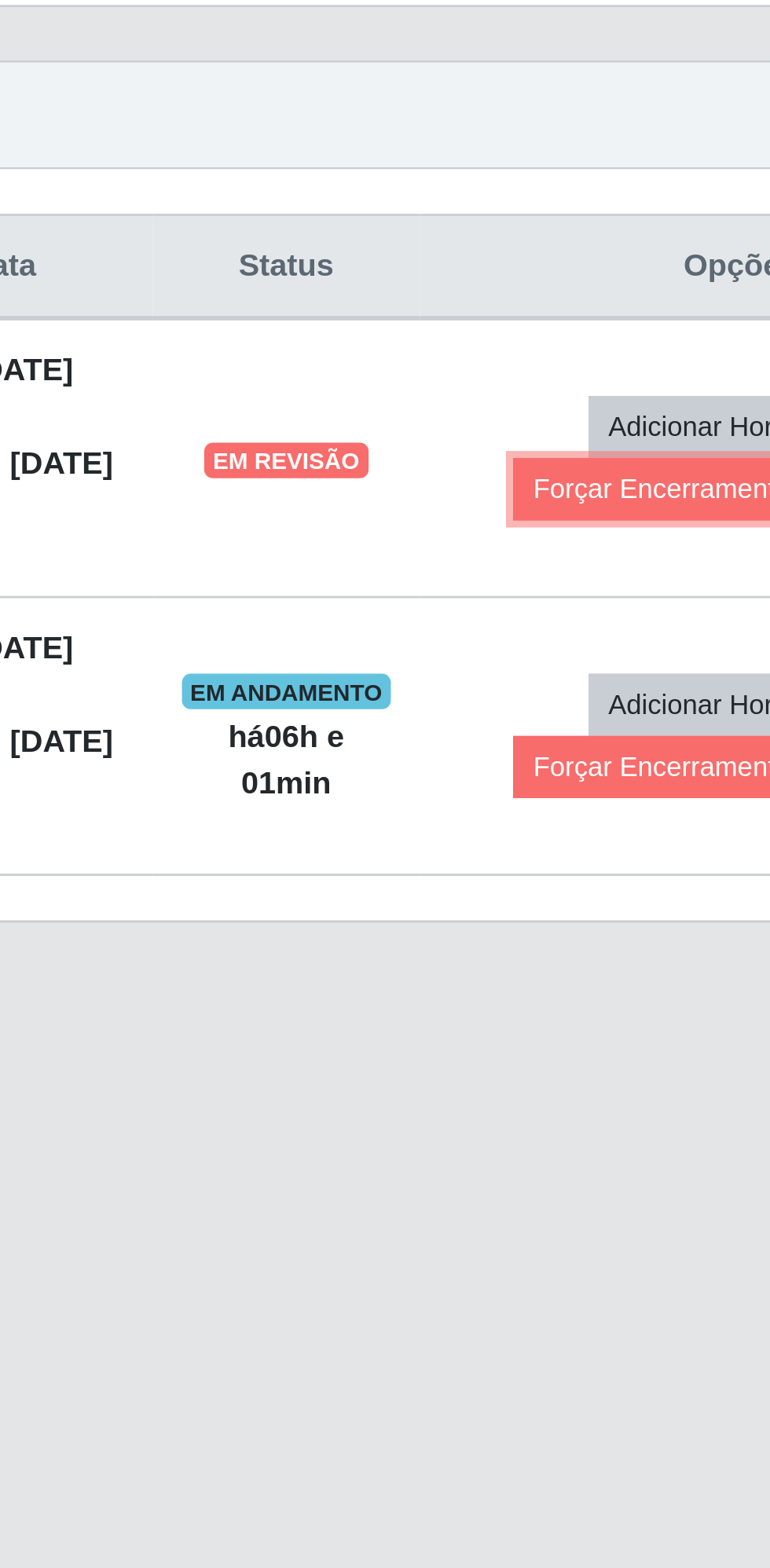
click at [574, 742] on button "Forçar Encerramento" at bounding box center [588, 749] width 105 height 22
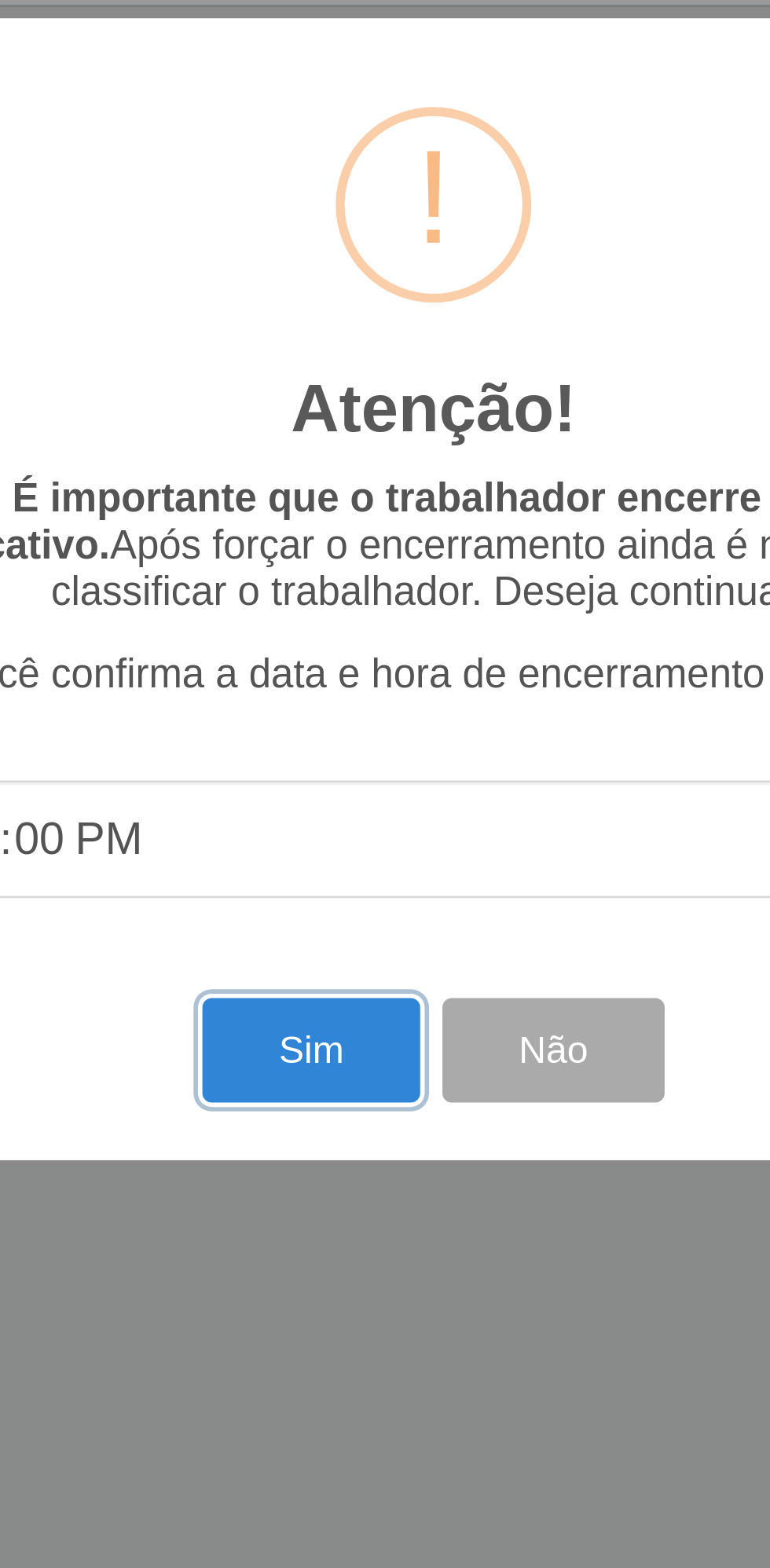
click at [342, 947] on button "Sim" at bounding box center [341, 947] width 76 height 37
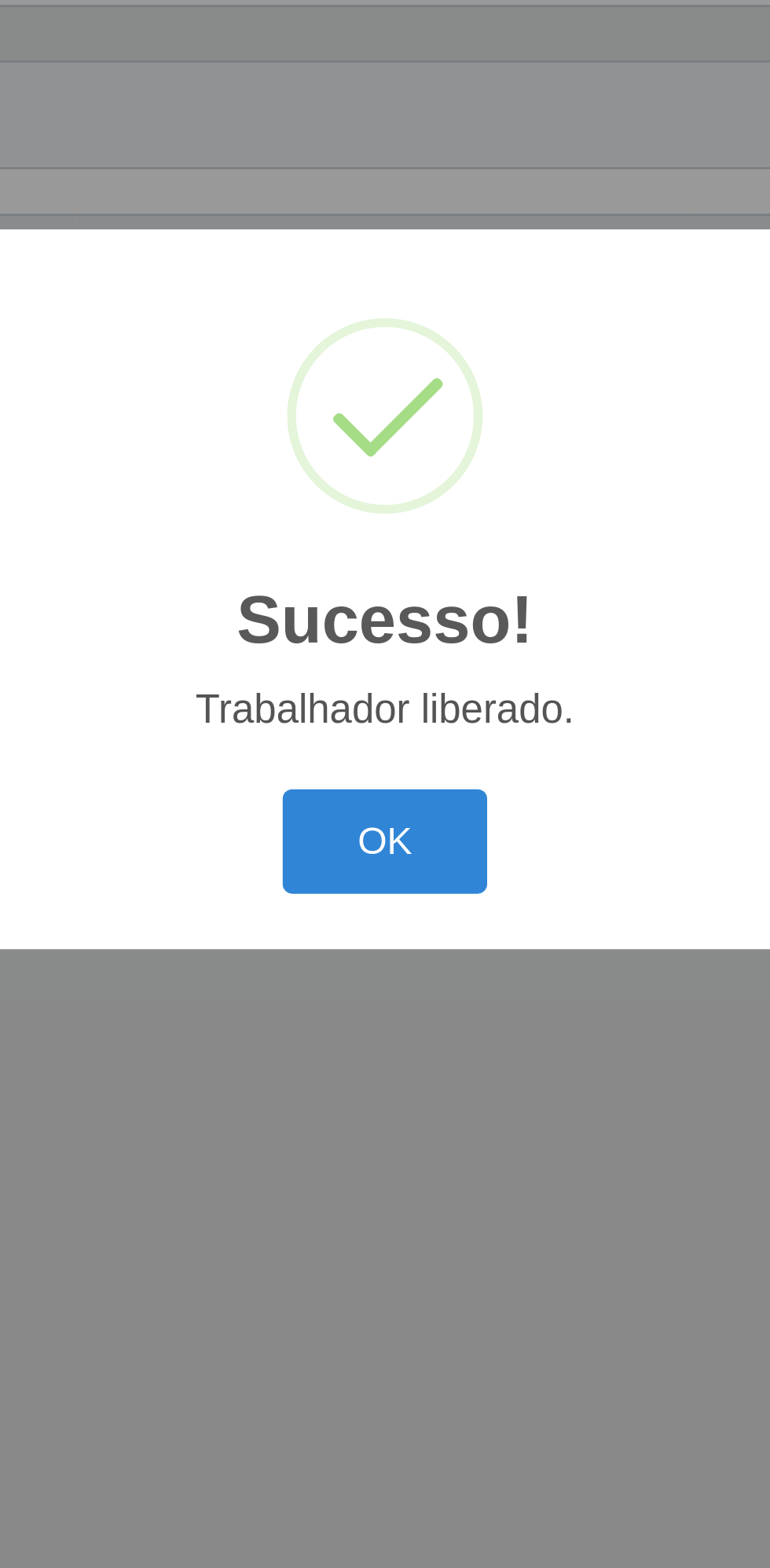
click at [384, 879] on button "OK" at bounding box center [385, 873] width 73 height 37
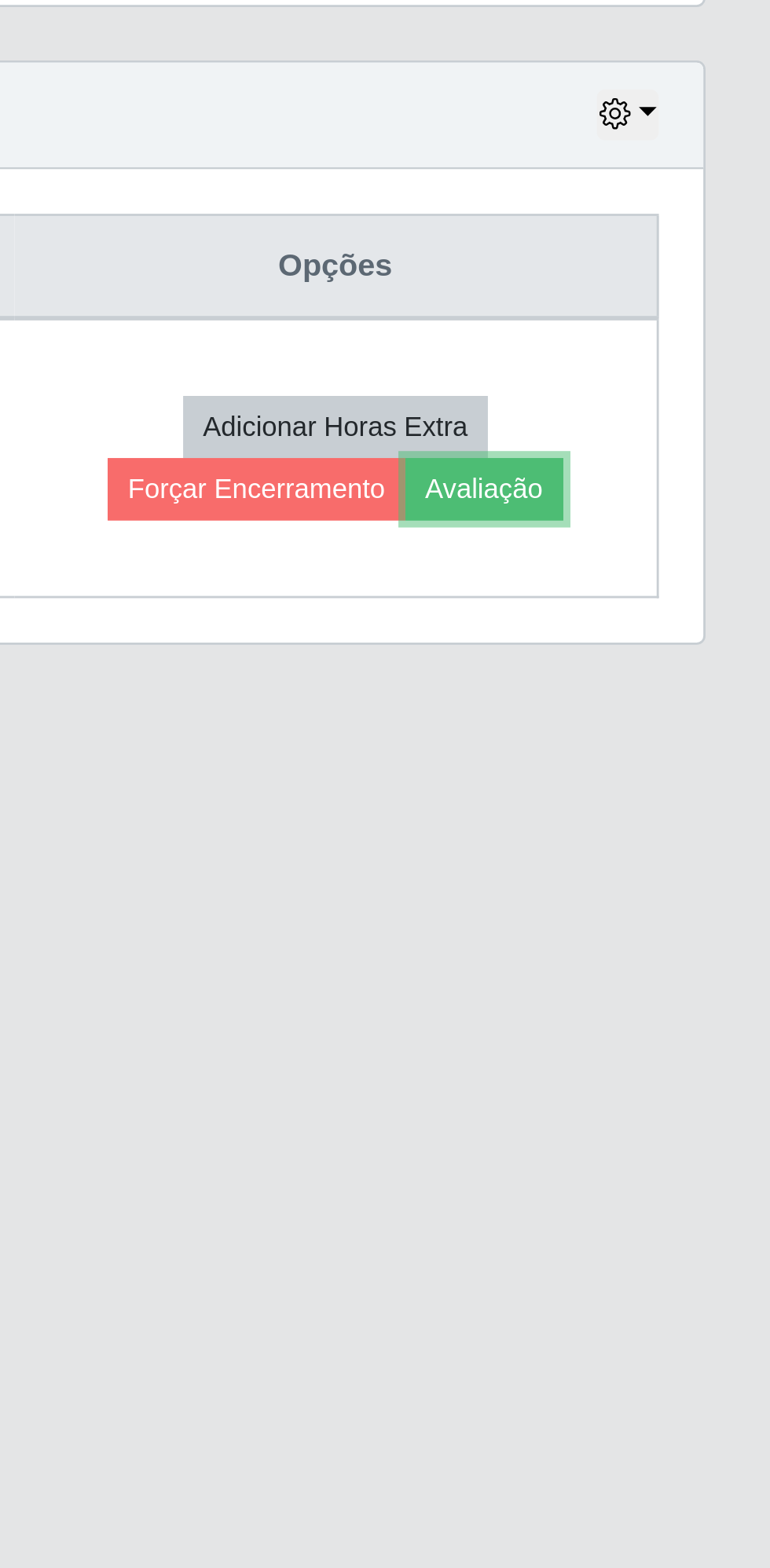
click at [692, 739] on button "Avaliação" at bounding box center [668, 749] width 56 height 22
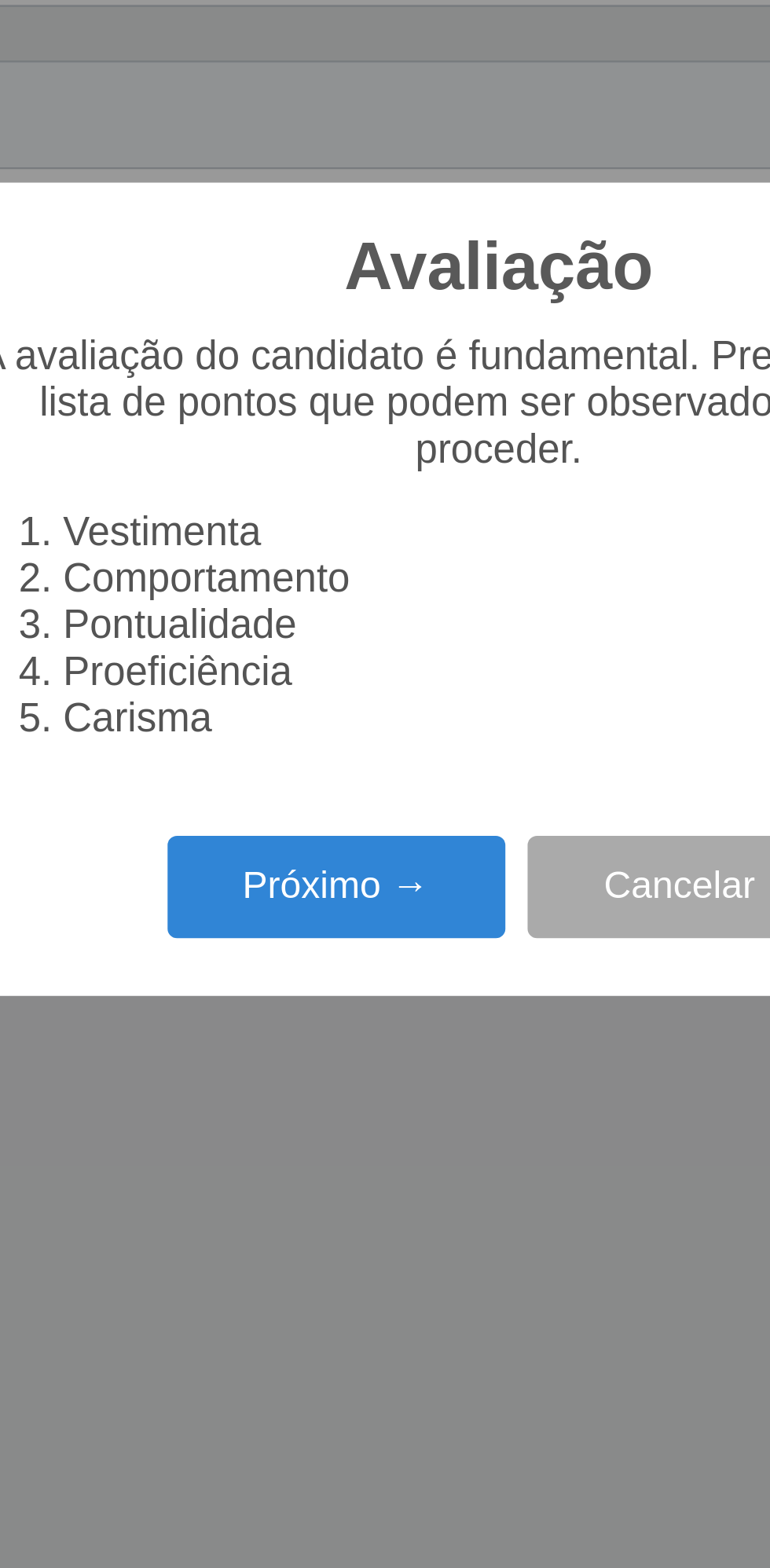
click at [314, 886] on button "Próximo →" at bounding box center [328, 889] width 120 height 37
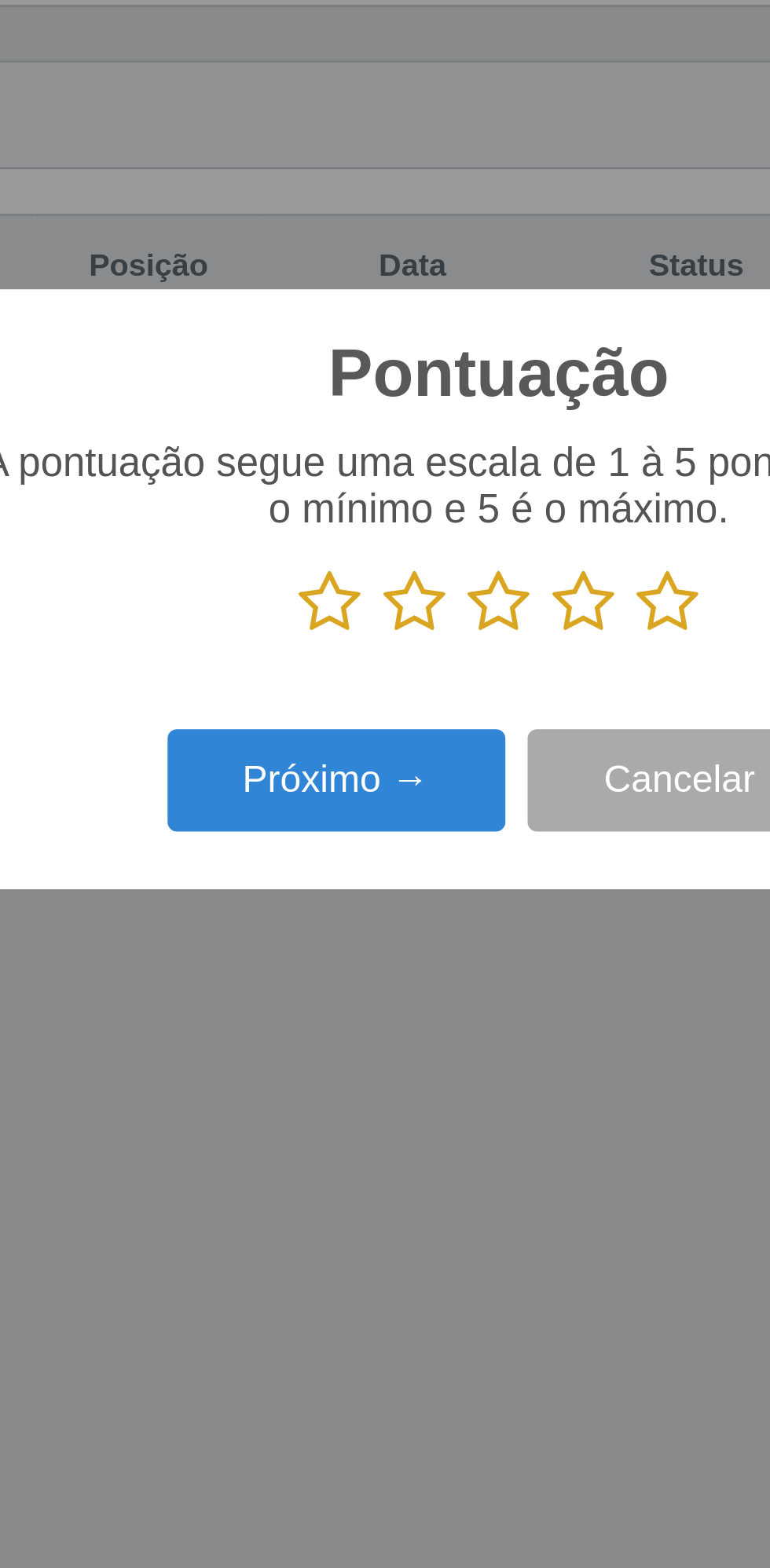
click at [442, 788] on icon at bounding box center [445, 789] width 22 height 24
click at [434, 800] on input "radio" at bounding box center [434, 800] width 0 height 0
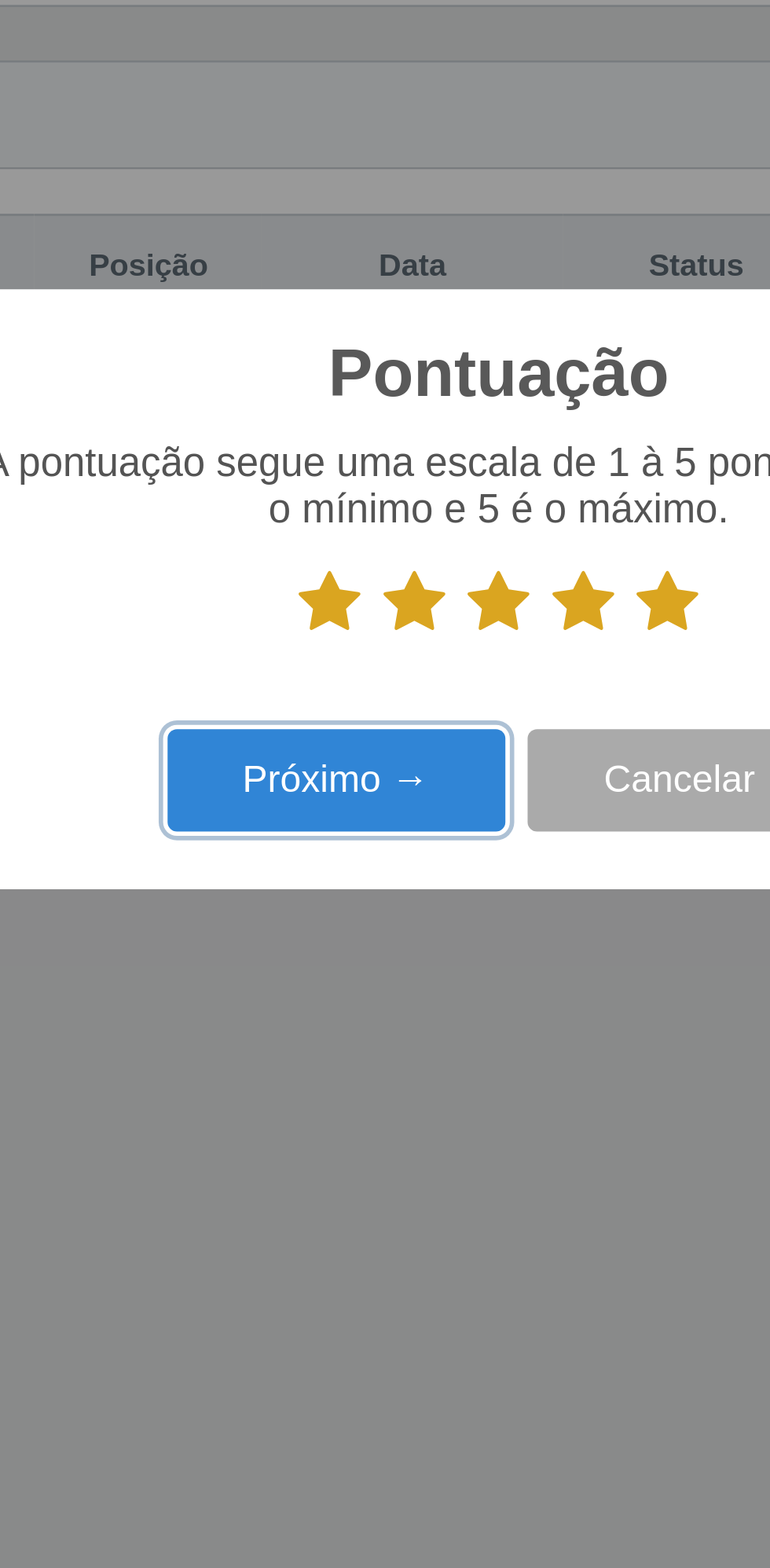
click at [321, 849] on button "Próximo →" at bounding box center [328, 852] width 120 height 37
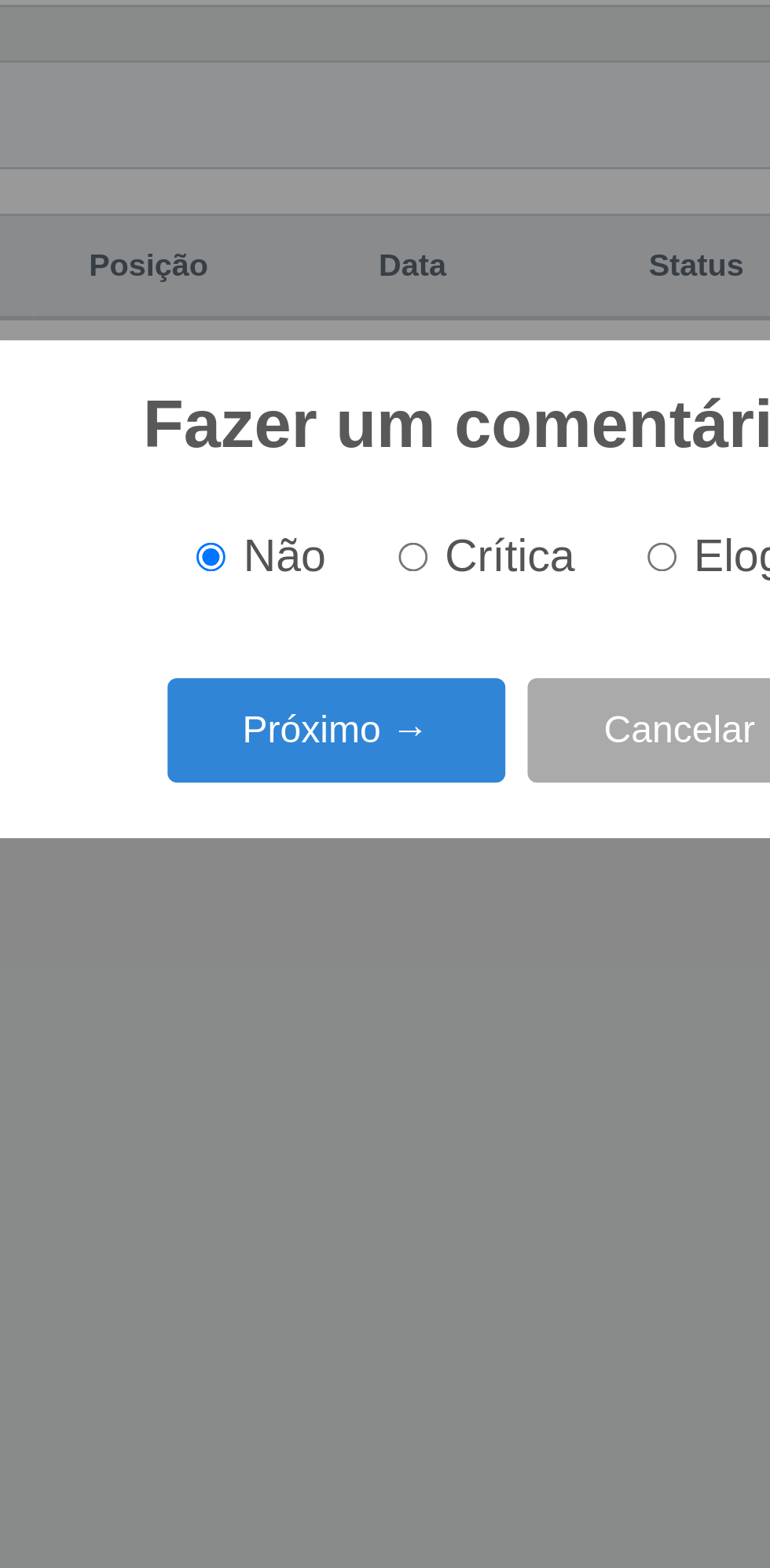
click at [318, 828] on button "Próximo →" at bounding box center [328, 833] width 120 height 37
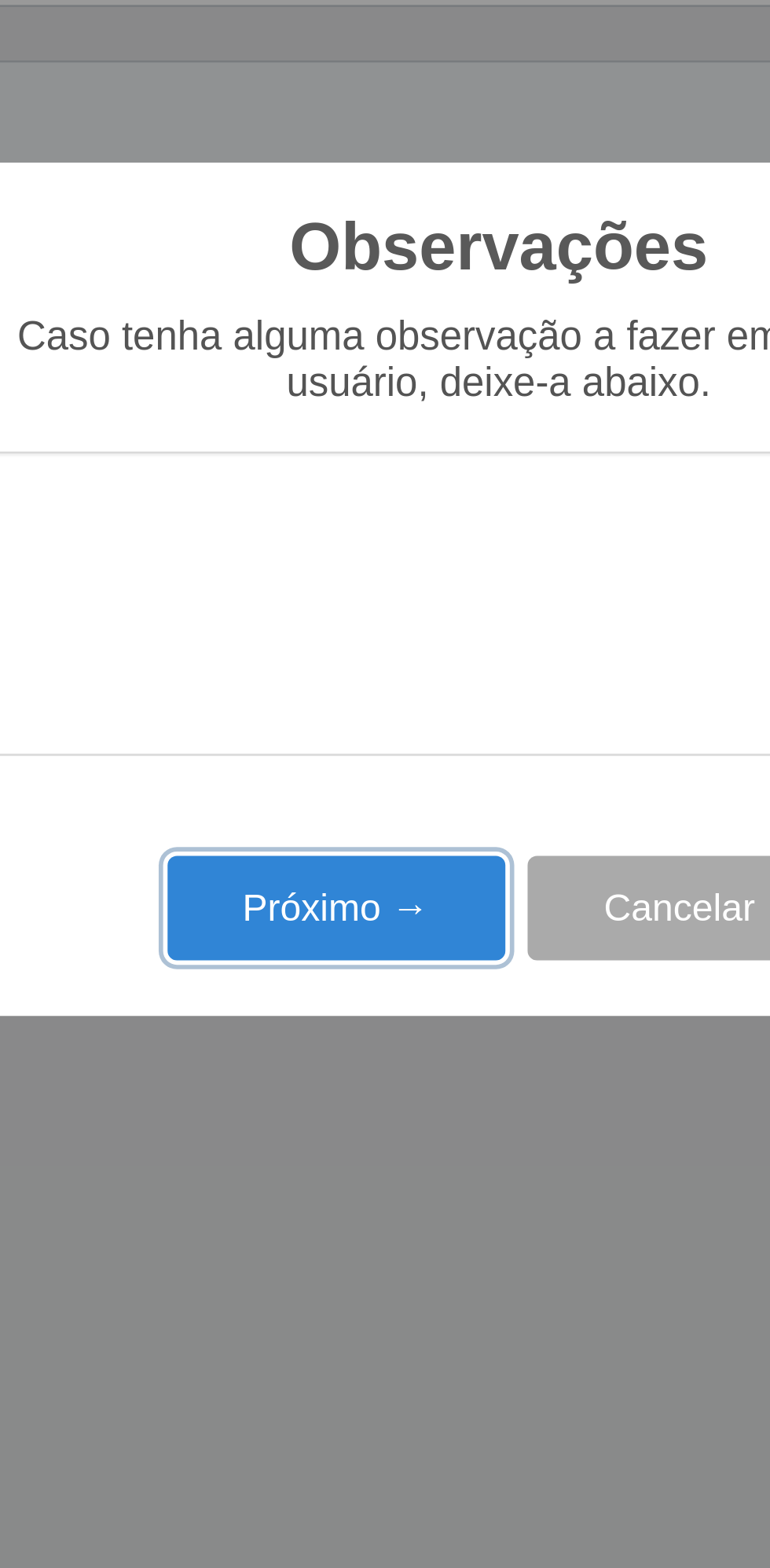
click at [315, 895] on button "Próximo →" at bounding box center [328, 897] width 120 height 37
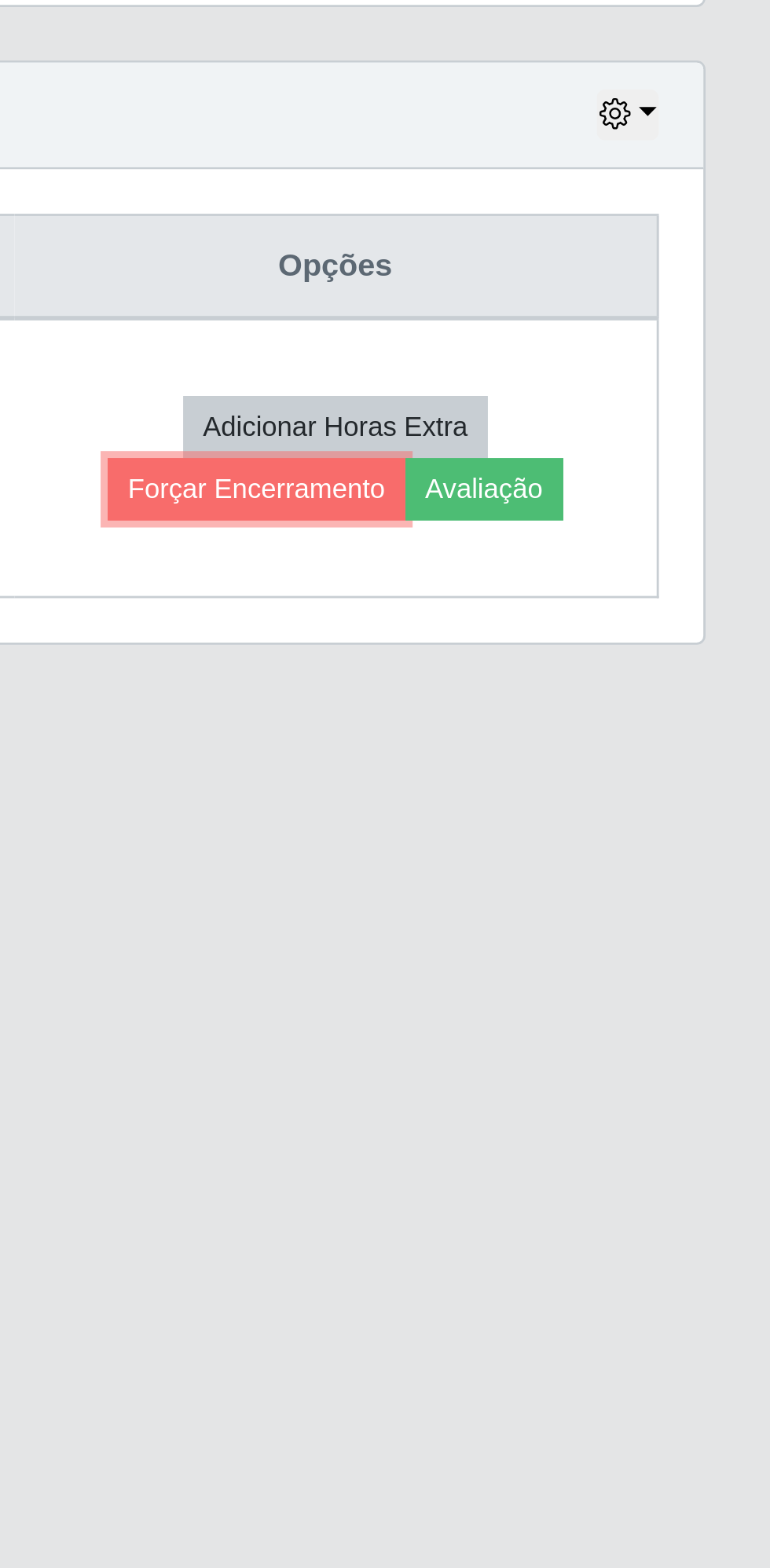
click at [591, 743] on button "Forçar Encerramento" at bounding box center [588, 749] width 105 height 22
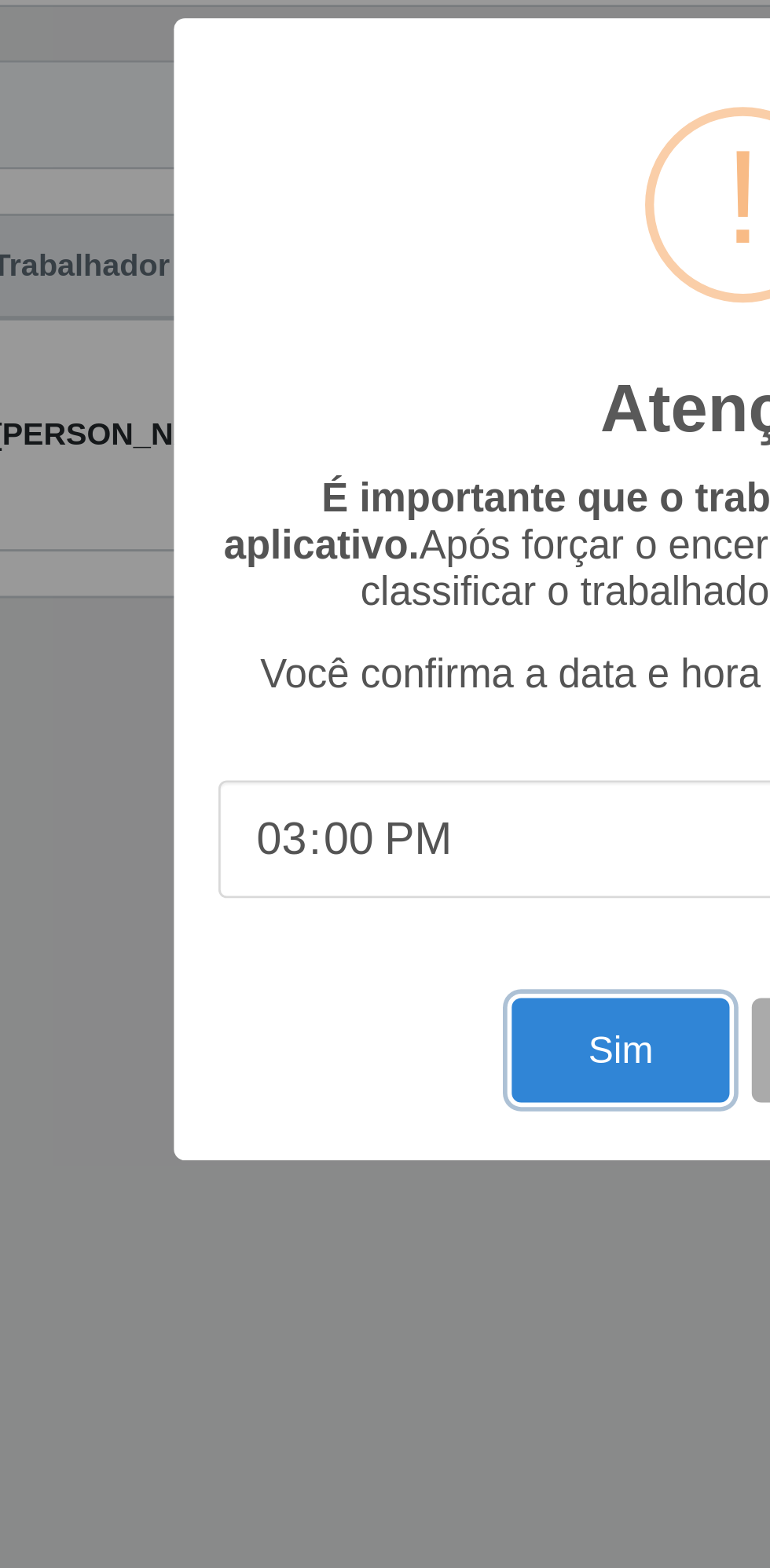
click at [344, 945] on button "Sim" at bounding box center [341, 947] width 76 height 37
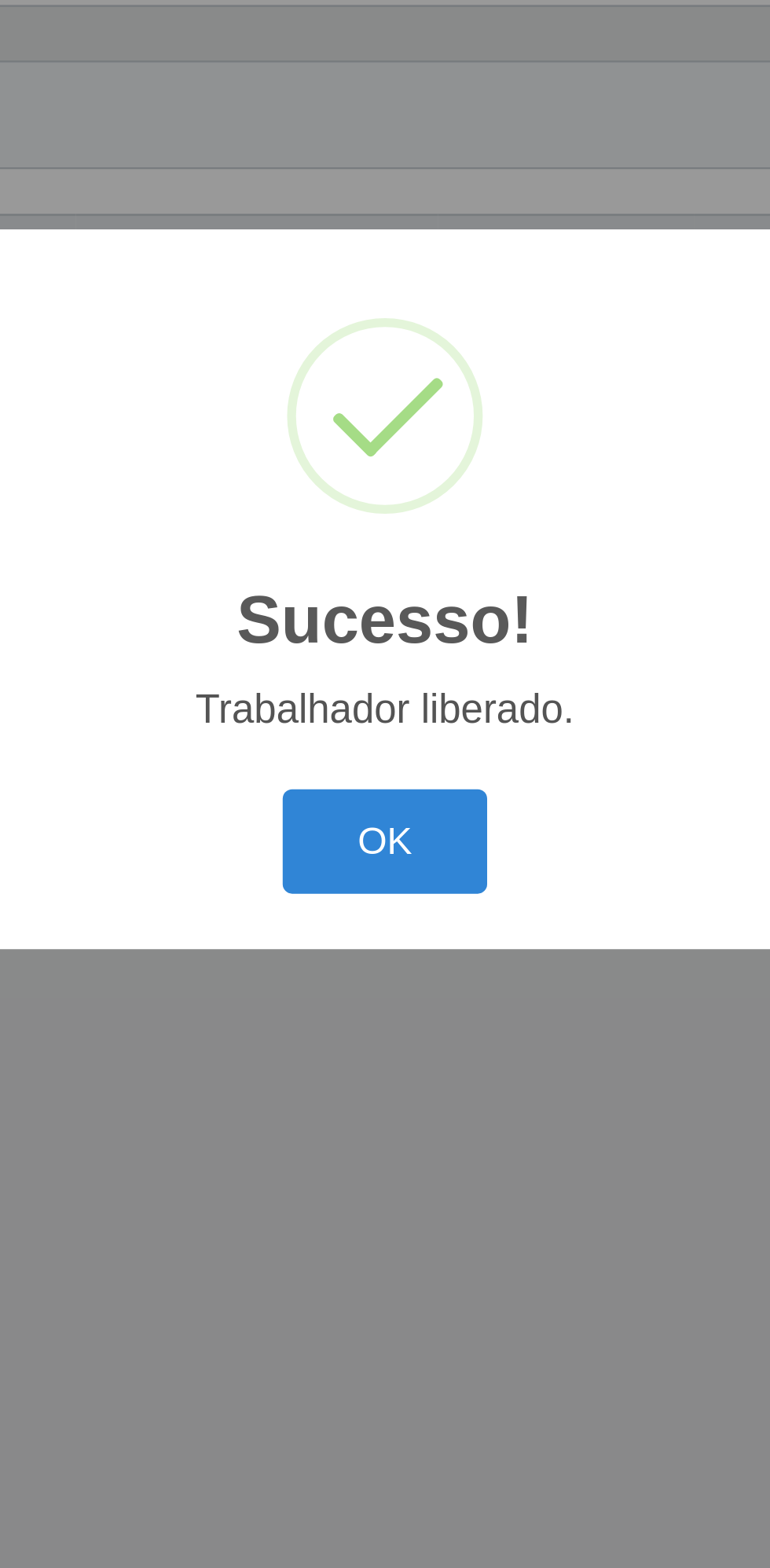
click at [397, 878] on button "OK" at bounding box center [385, 873] width 73 height 37
